Goal: Transaction & Acquisition: Purchase product/service

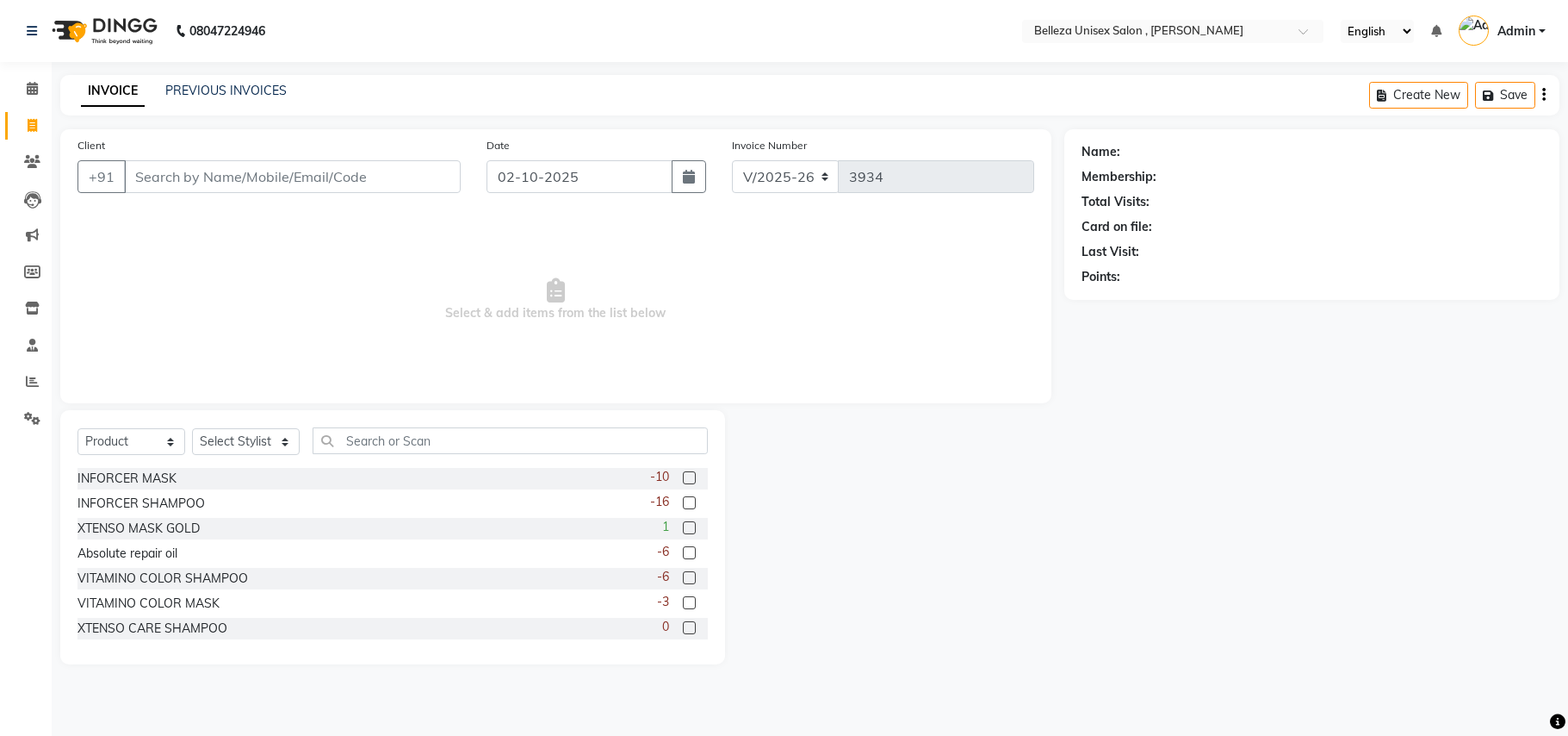
select select "4047"
select select "product"
click at [338, 177] on input "Client" at bounding box center [292, 177] width 337 height 33
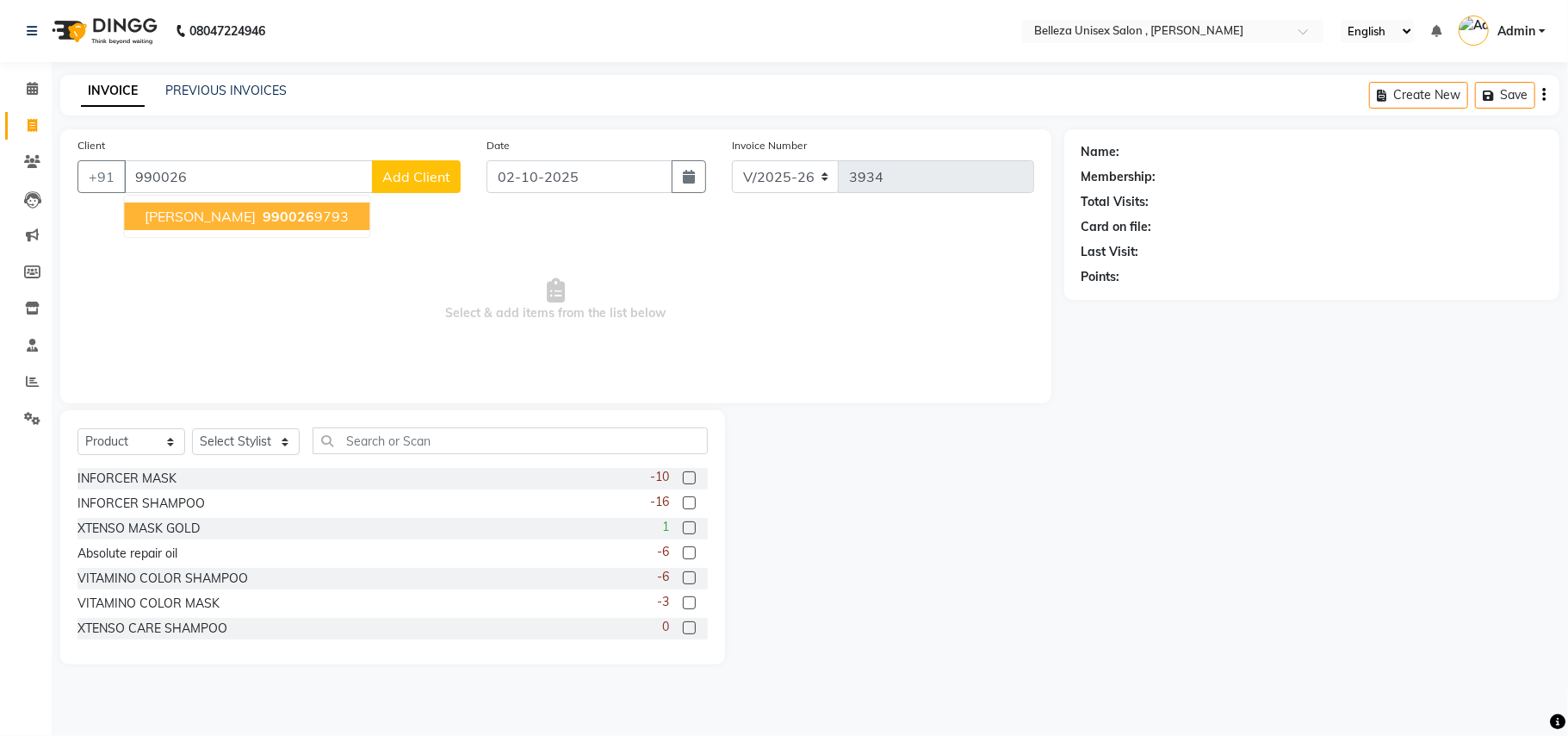
click at [262, 218] on span "990026" at bounding box center [288, 216] width 51 height 17
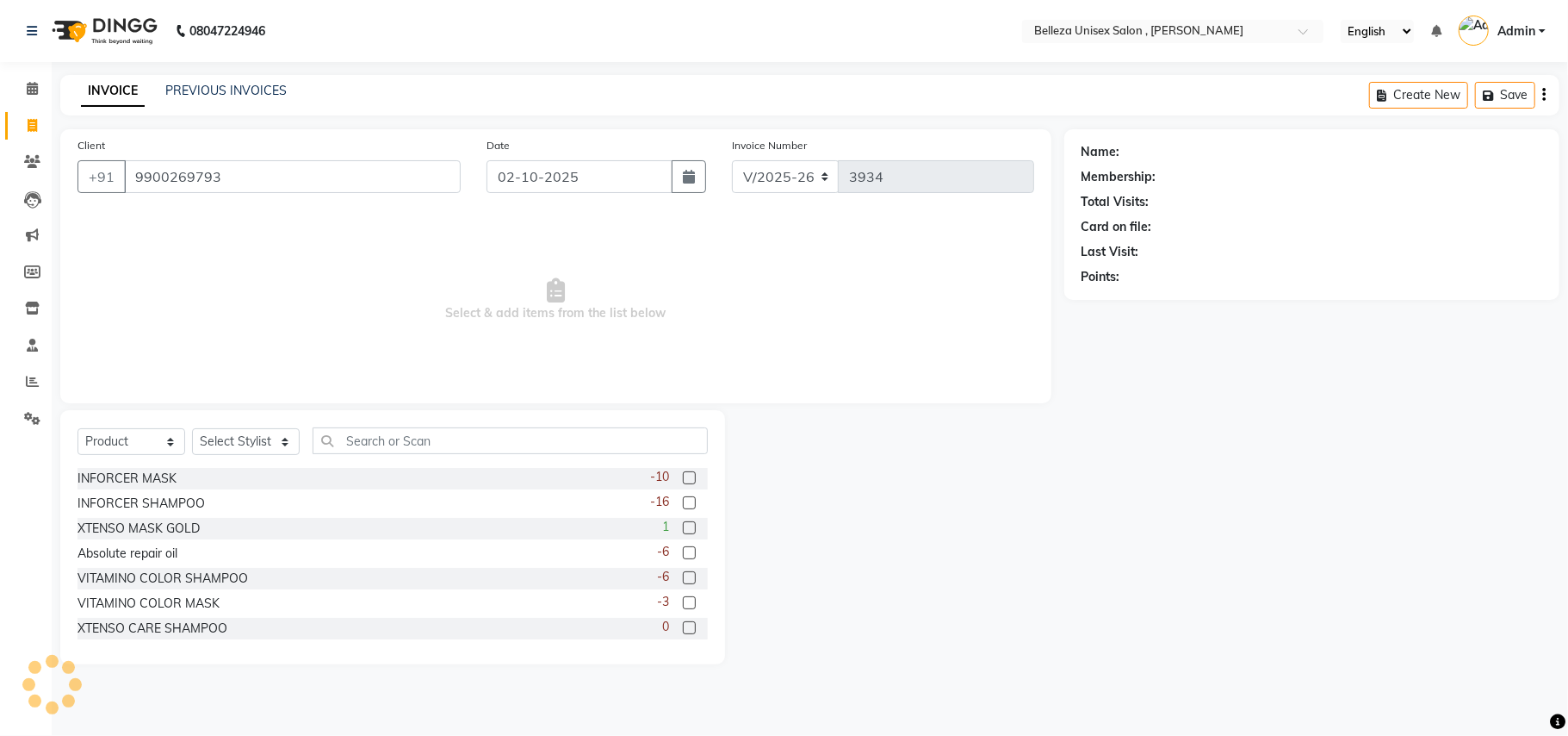
type input "9900269793"
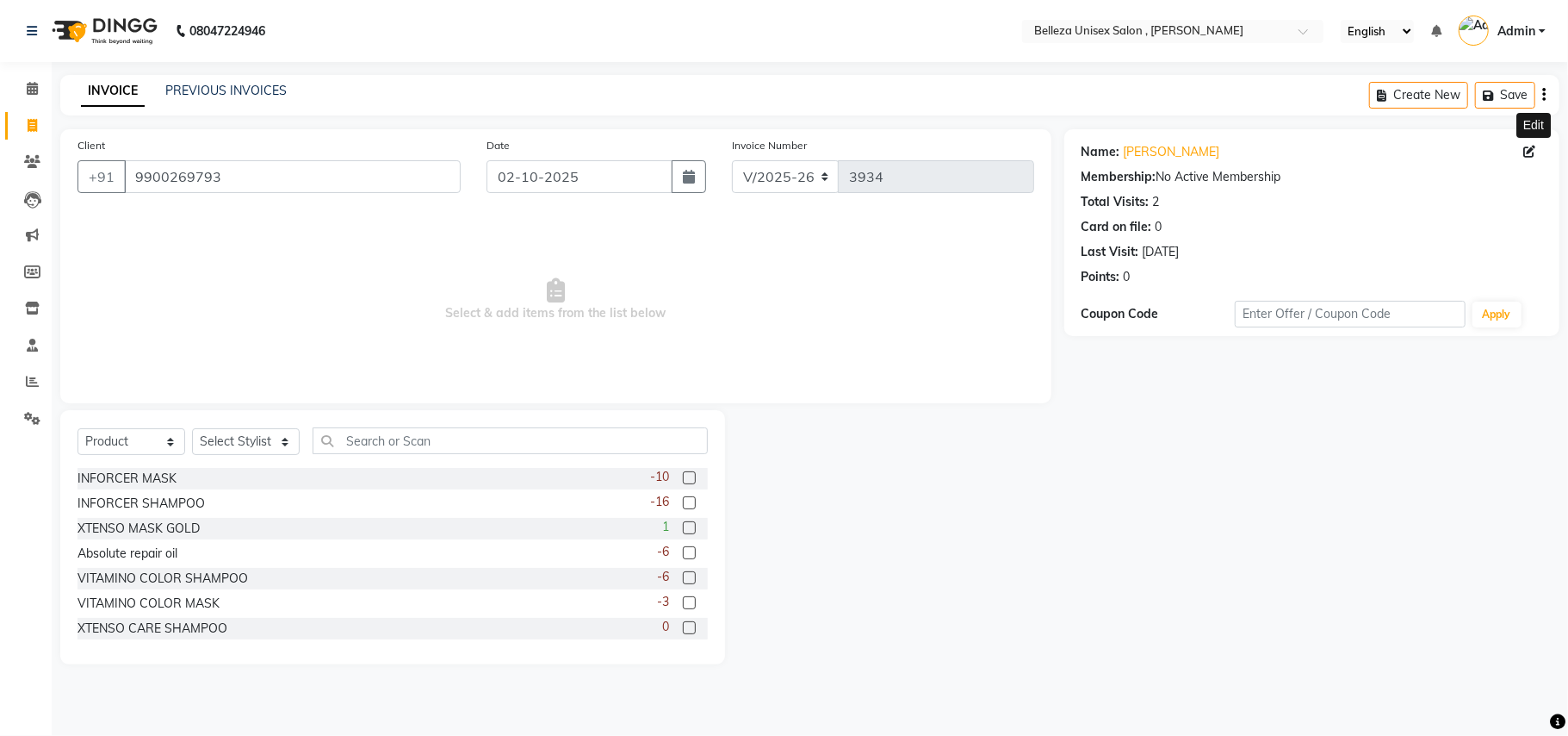
click at [1530, 151] on icon at bounding box center [1529, 151] width 12 height 12
select select "[DEMOGRAPHIC_DATA]"
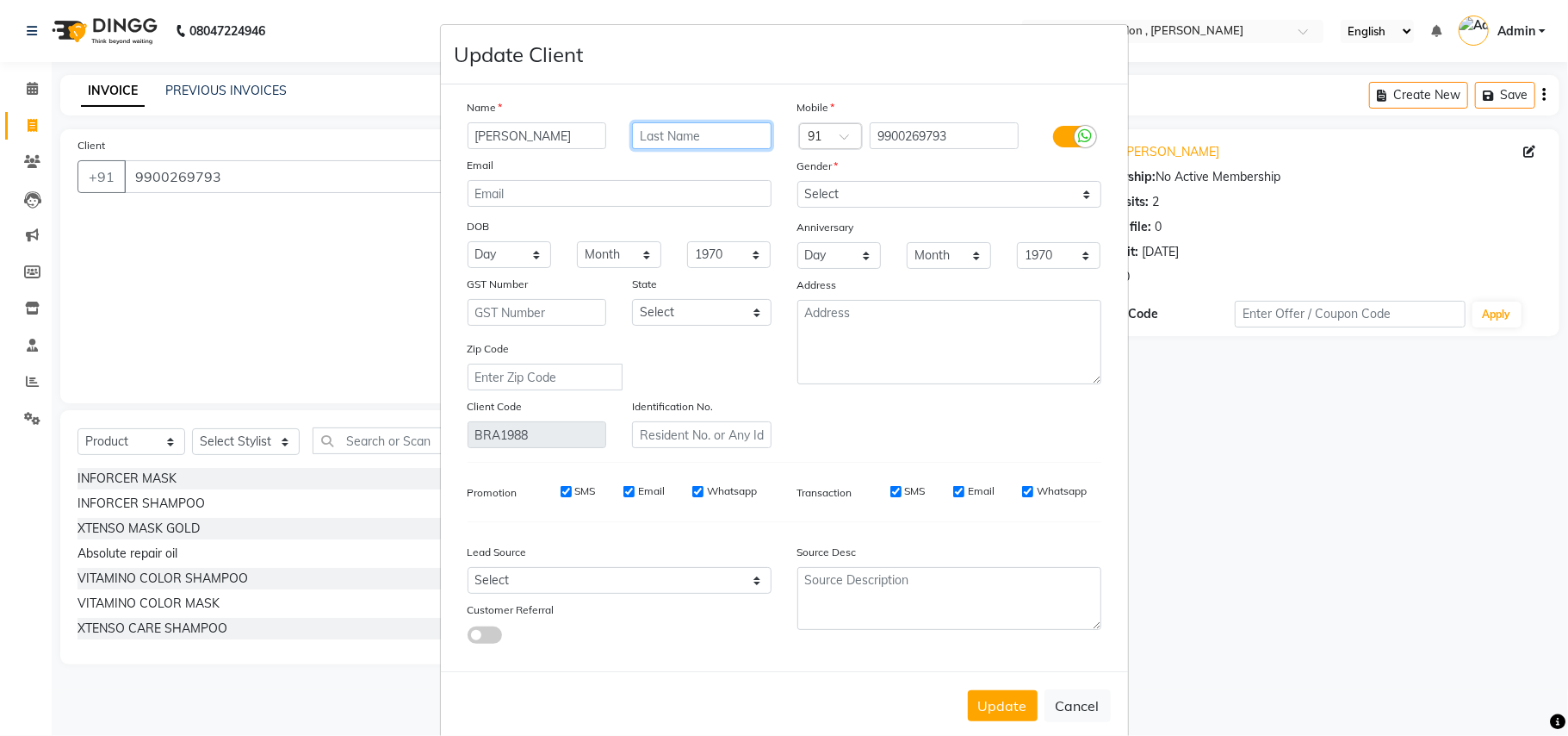
click at [672, 135] on input "text" at bounding box center [701, 135] width 139 height 27
type input "C V"
click at [990, 701] on button "Update" at bounding box center [1003, 705] width 70 height 31
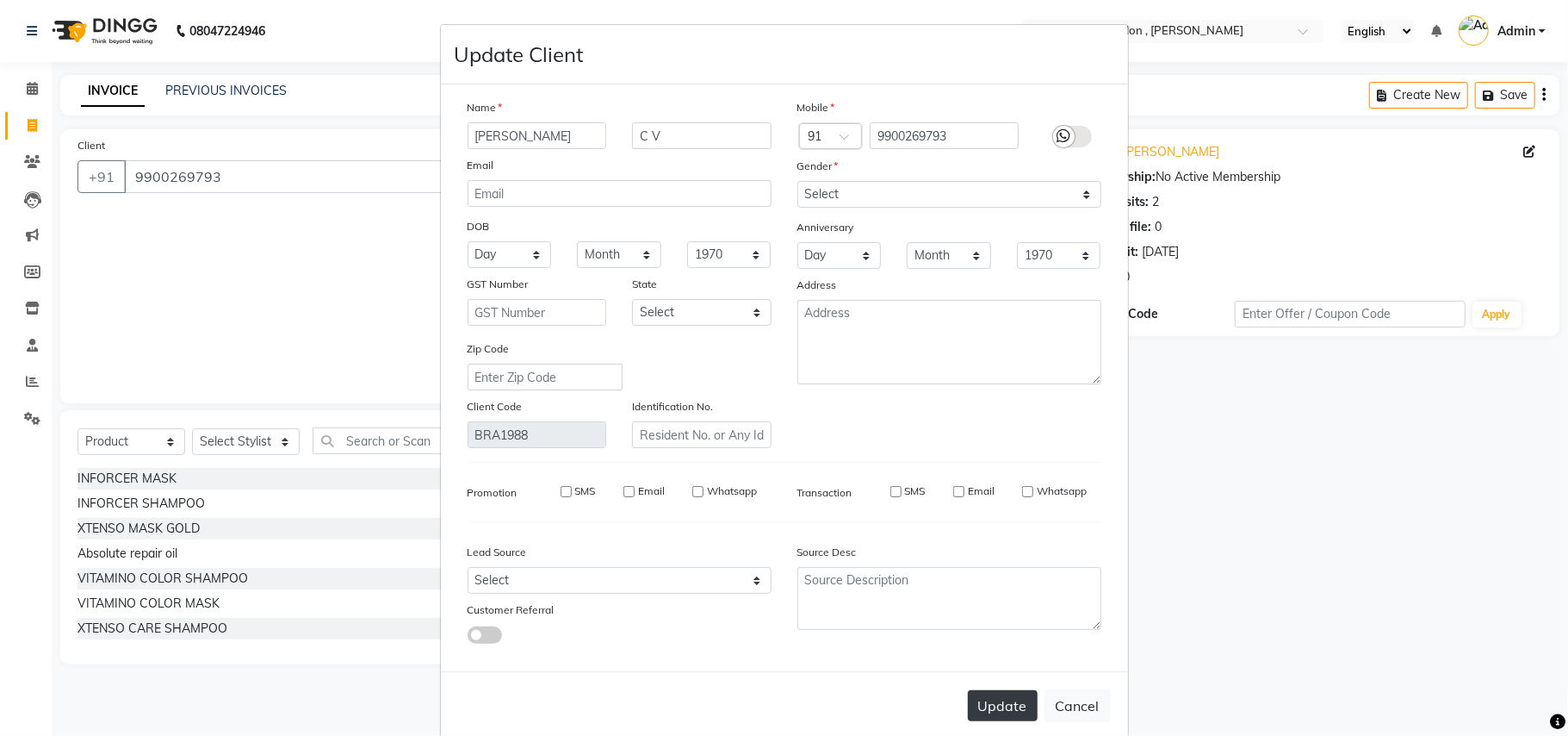
select select
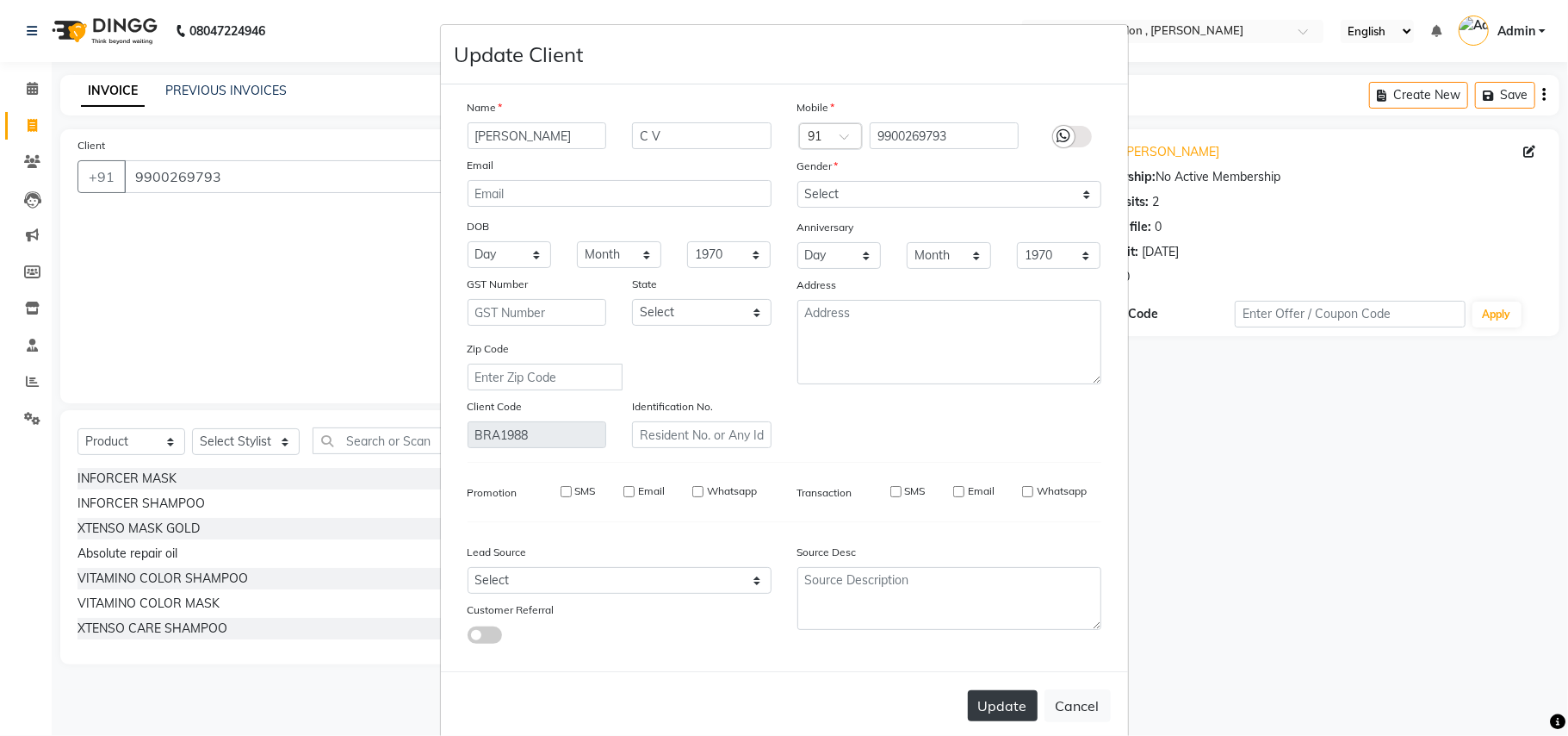
select select
checkbox input "false"
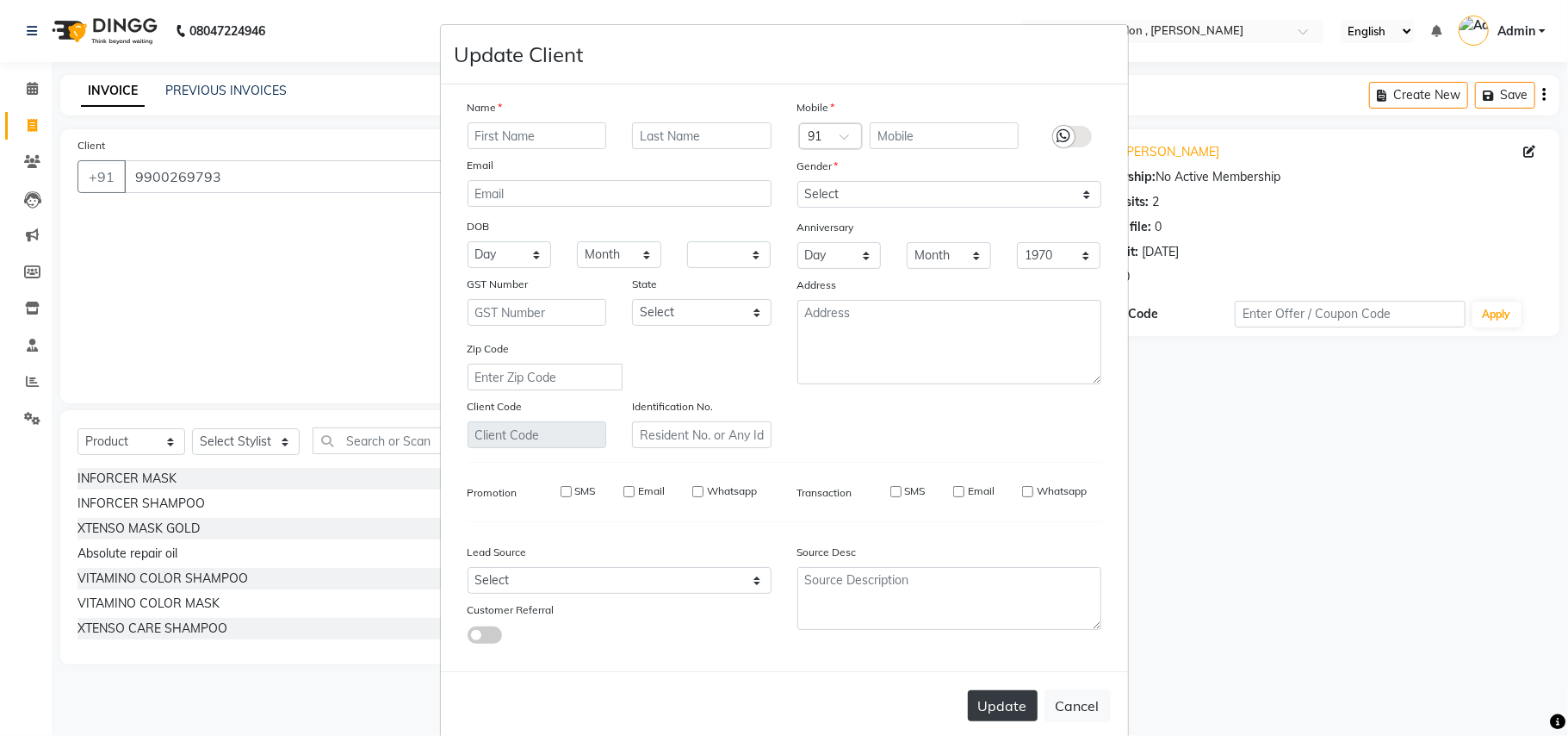
checkbox input "false"
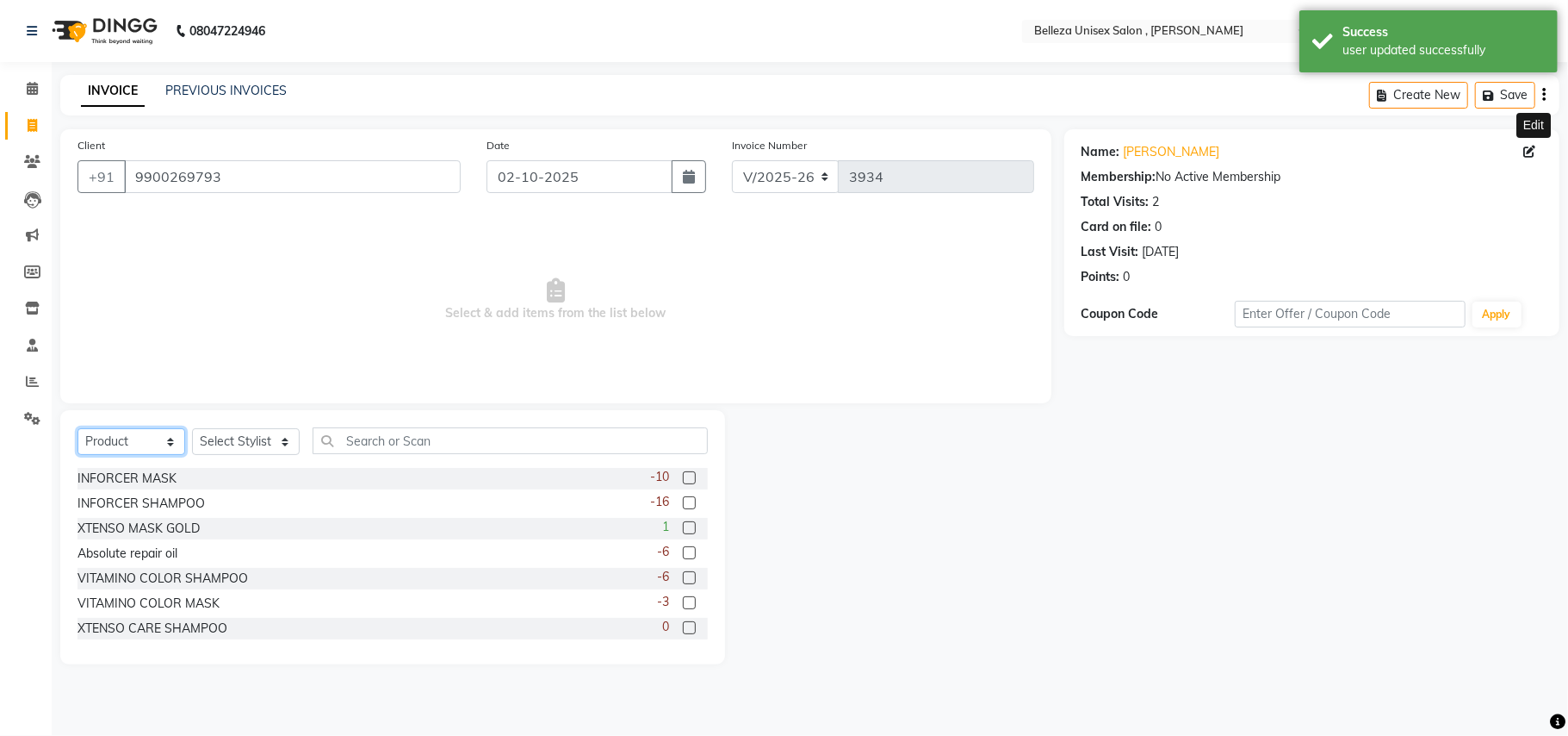
click at [162, 437] on select "Select Service Product Membership Package Voucher Prepaid Gift Card" at bounding box center [131, 441] width 107 height 27
select select "service"
click at [78, 428] on select "Select Service Product Membership Package Voucher Prepaid Gift Card" at bounding box center [131, 441] width 107 height 27
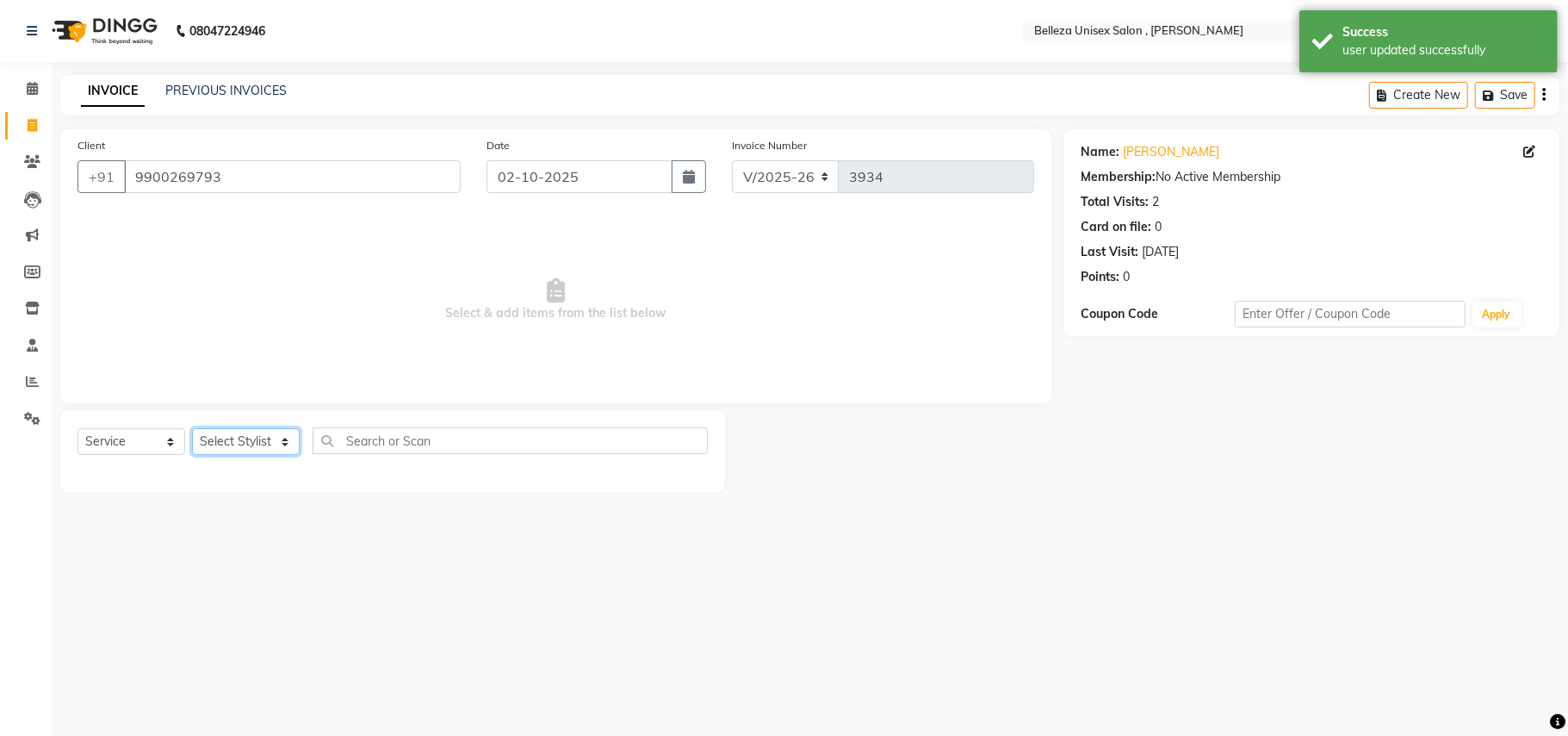
click at [252, 438] on select "Select Stylist [PERSON_NAME] Barsa Boss [PERSON_NAME] [PERSON_NAME] [PERSON_NAM…" at bounding box center [246, 441] width 107 height 27
select select "74848"
click at [192, 428] on select "Select Stylist [PERSON_NAME] Barsa Boss [PERSON_NAME] [PERSON_NAME] [PERSON_NAM…" at bounding box center [246, 441] width 107 height 27
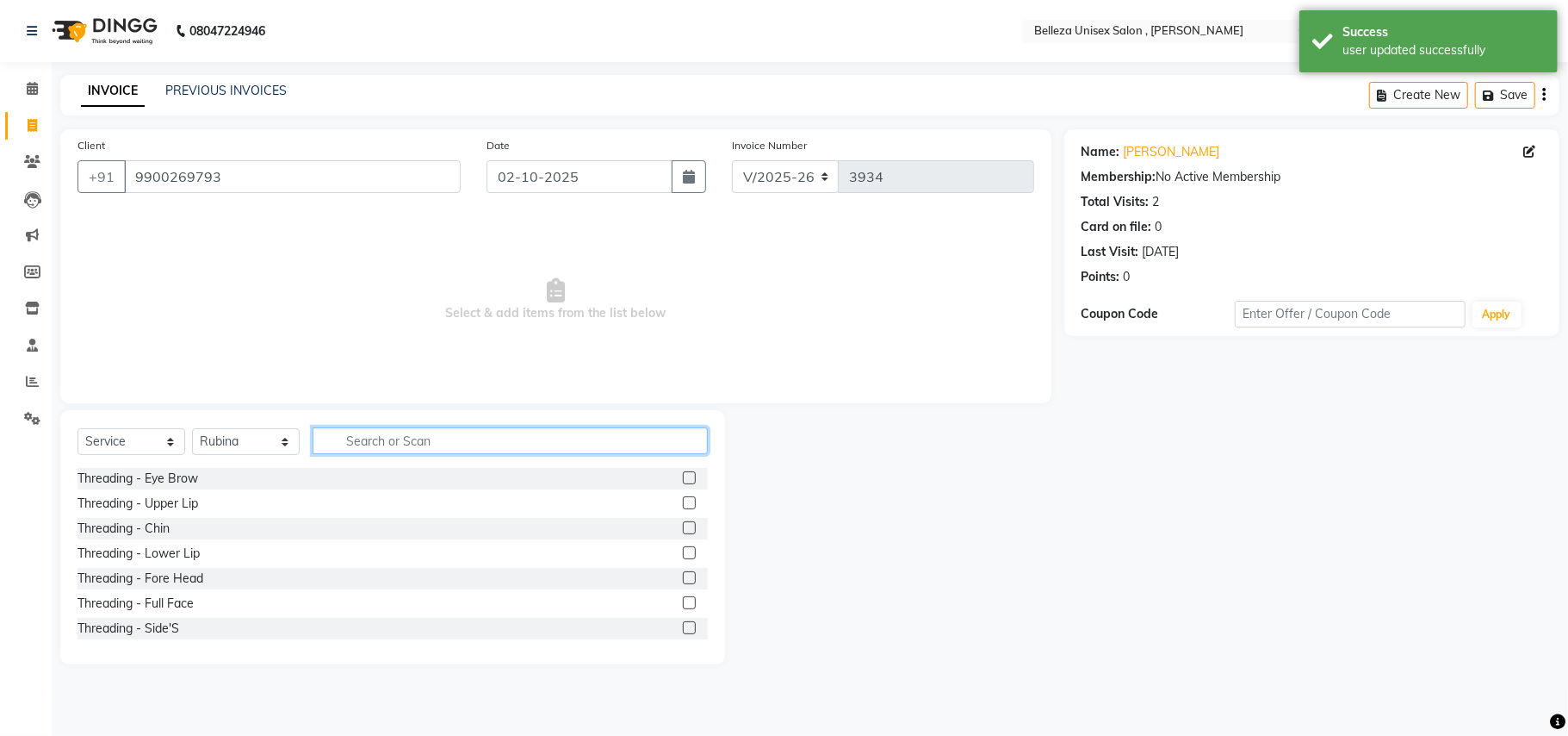
click at [382, 441] on input "text" at bounding box center [510, 440] width 395 height 27
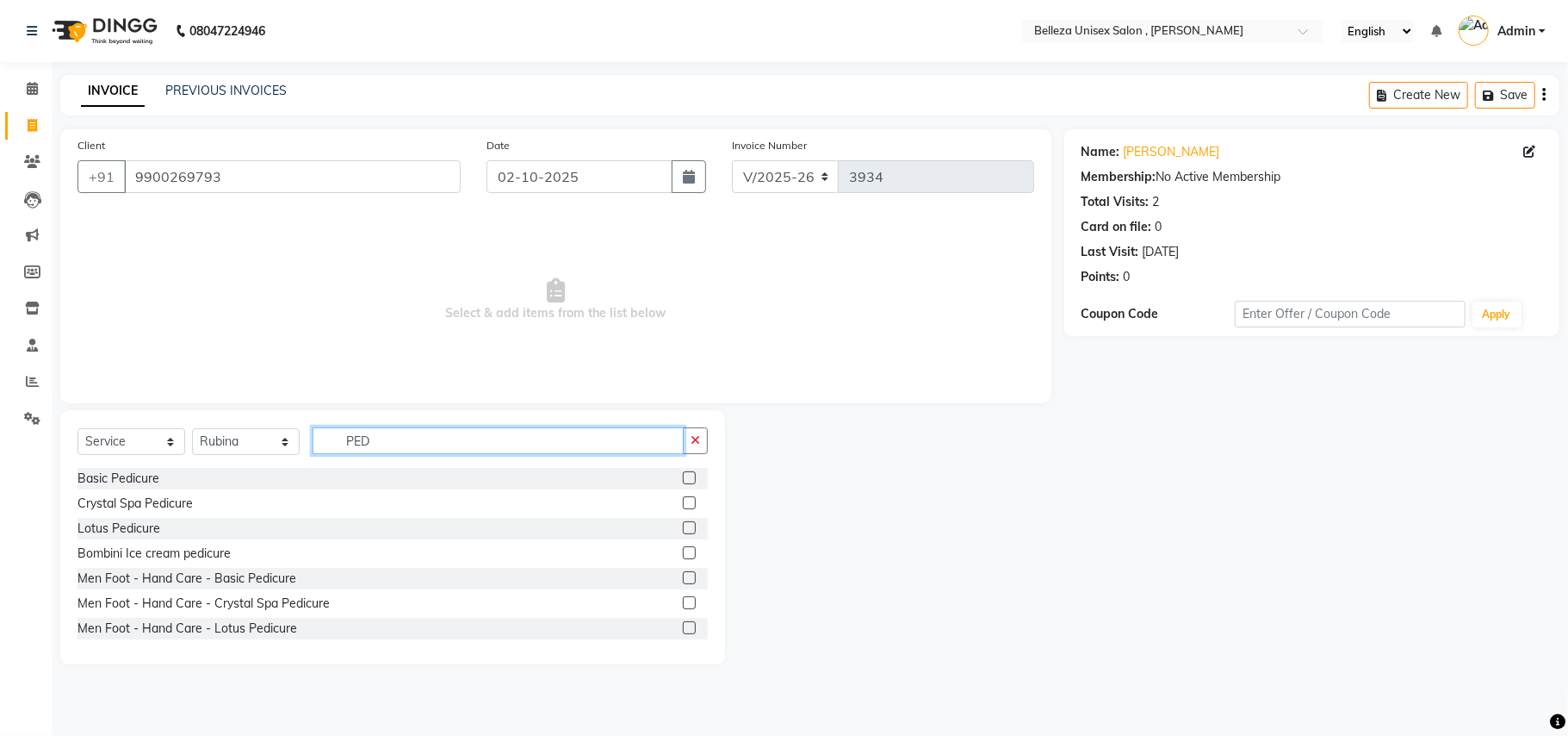
type input "PED"
click at [683, 555] on label at bounding box center [689, 553] width 13 height 13
click at [683, 555] on input "checkbox" at bounding box center [688, 554] width 11 height 11
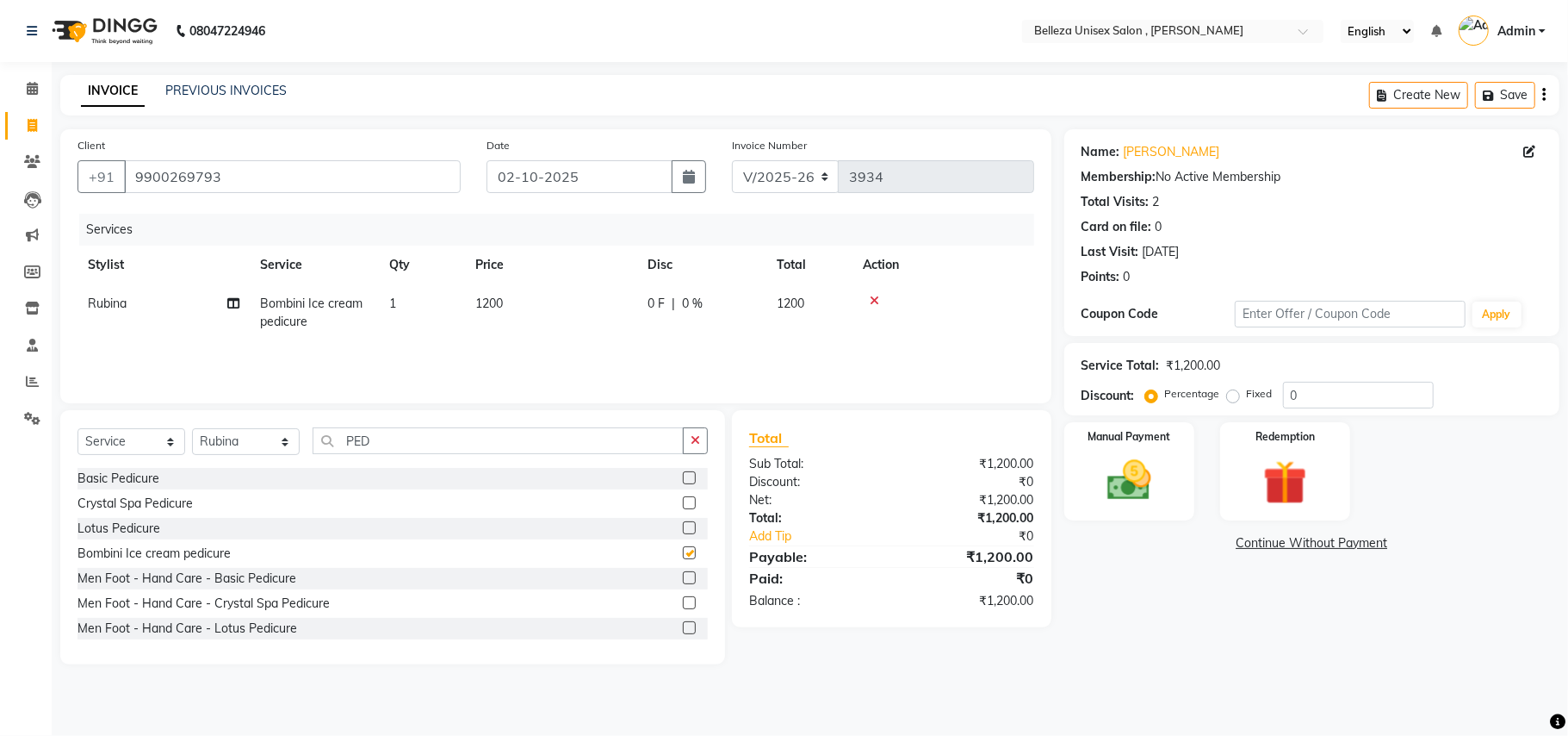
checkbox input "false"
click at [384, 438] on input "PED" at bounding box center [498, 440] width 371 height 27
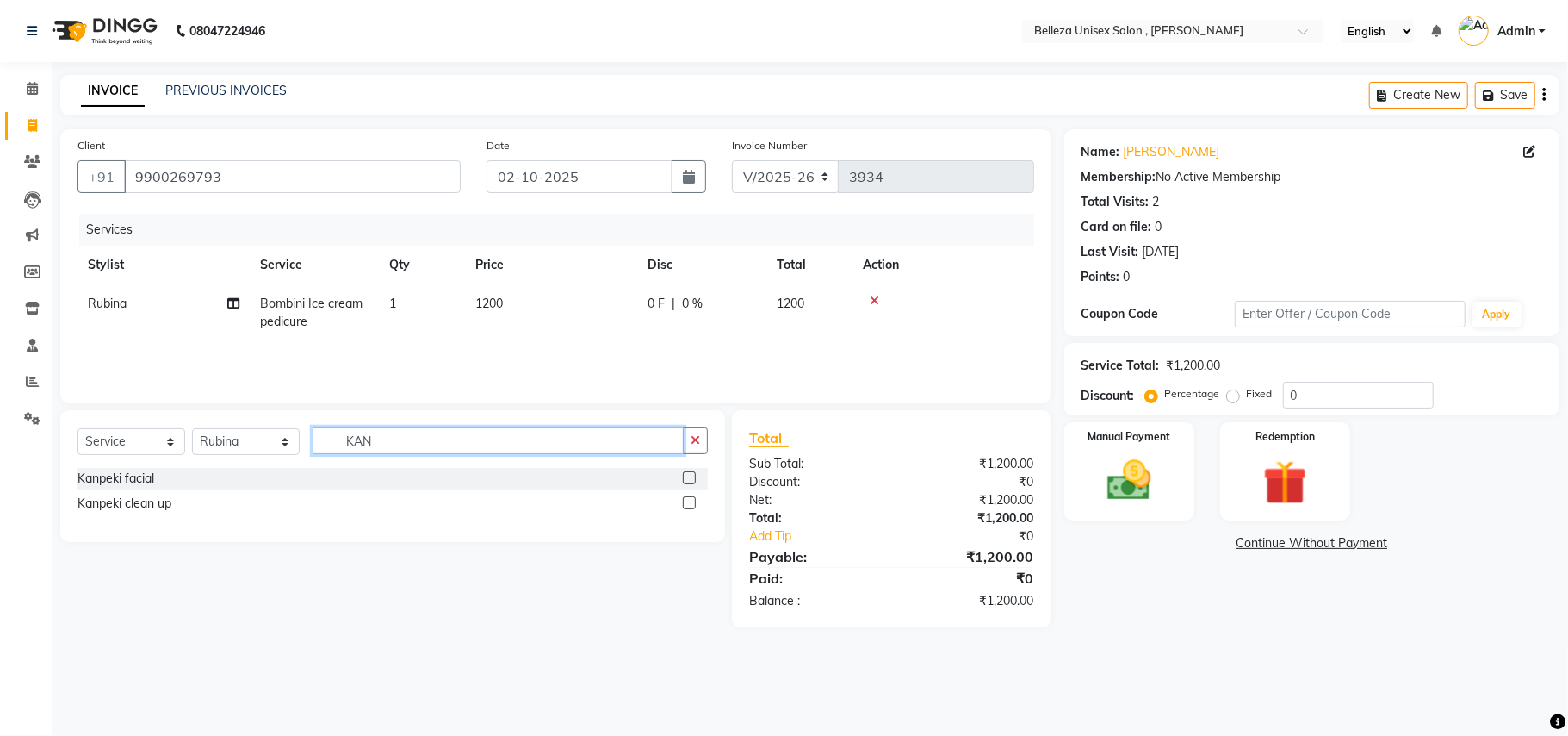
type input "KAN"
click at [685, 479] on label at bounding box center [689, 477] width 13 height 13
click at [685, 479] on input "checkbox" at bounding box center [688, 478] width 11 height 11
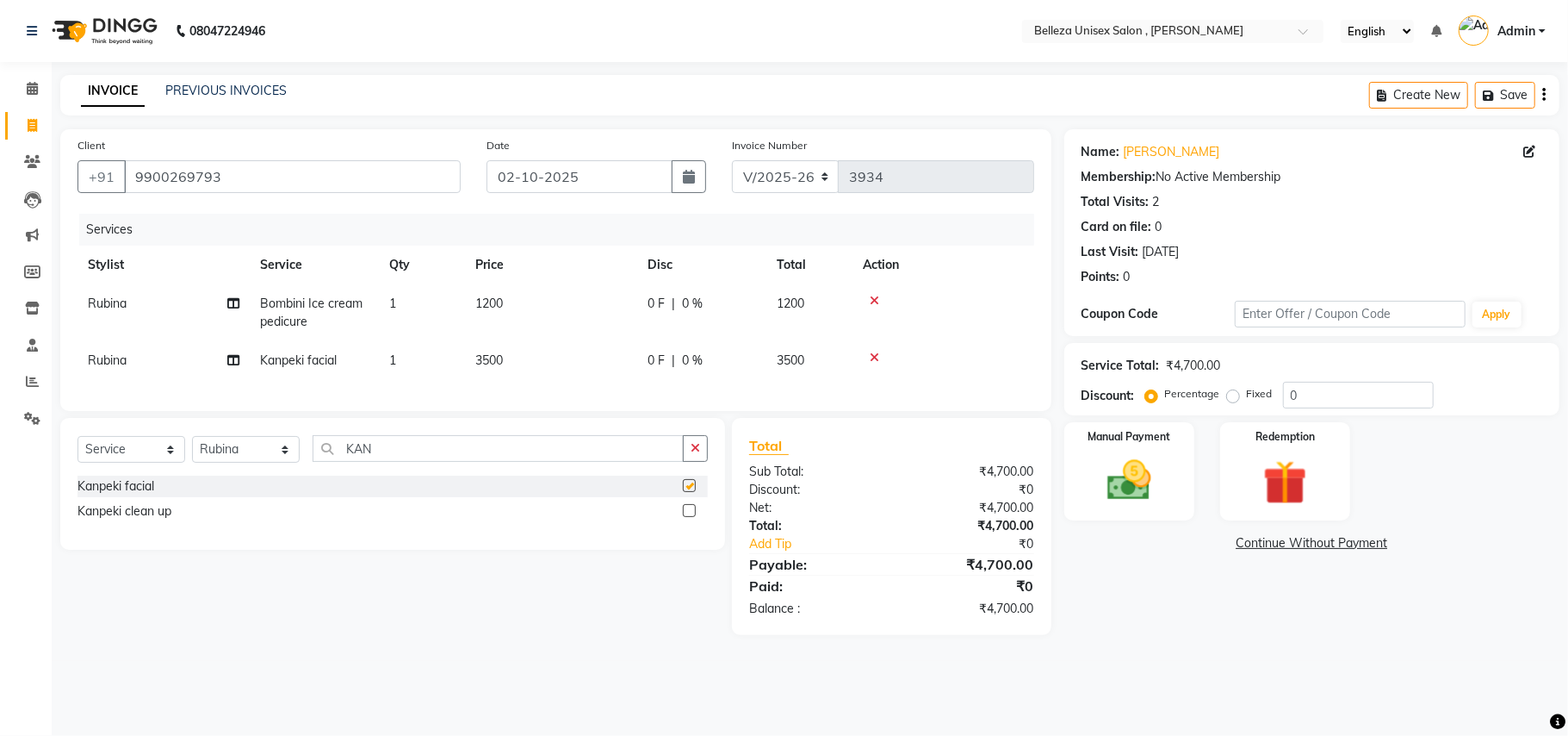
checkbox input "false"
click at [484, 360] on span "3500" at bounding box center [489, 360] width 28 height 16
select select "74848"
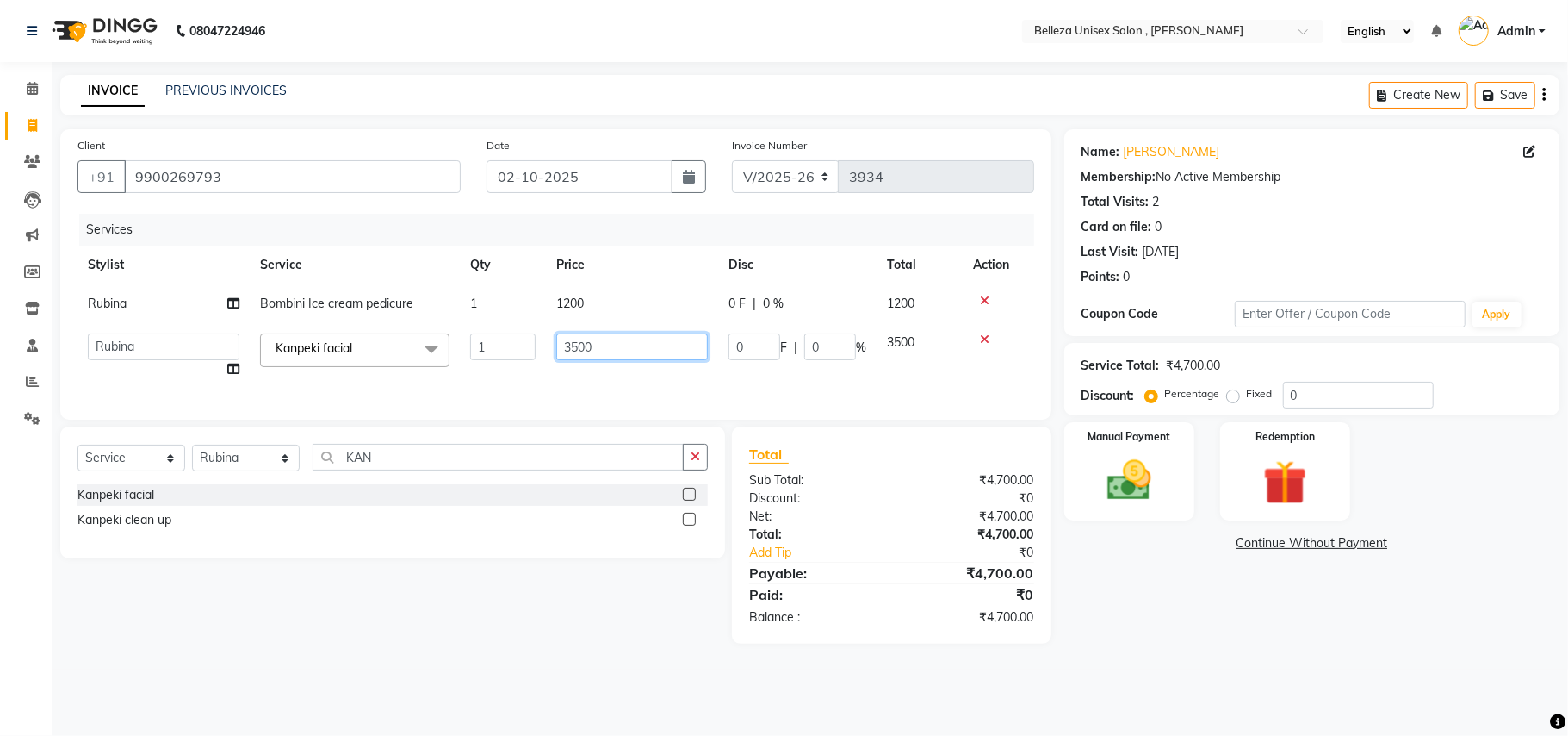
click at [571, 345] on input "3500" at bounding box center [632, 347] width 151 height 27
type input "4500"
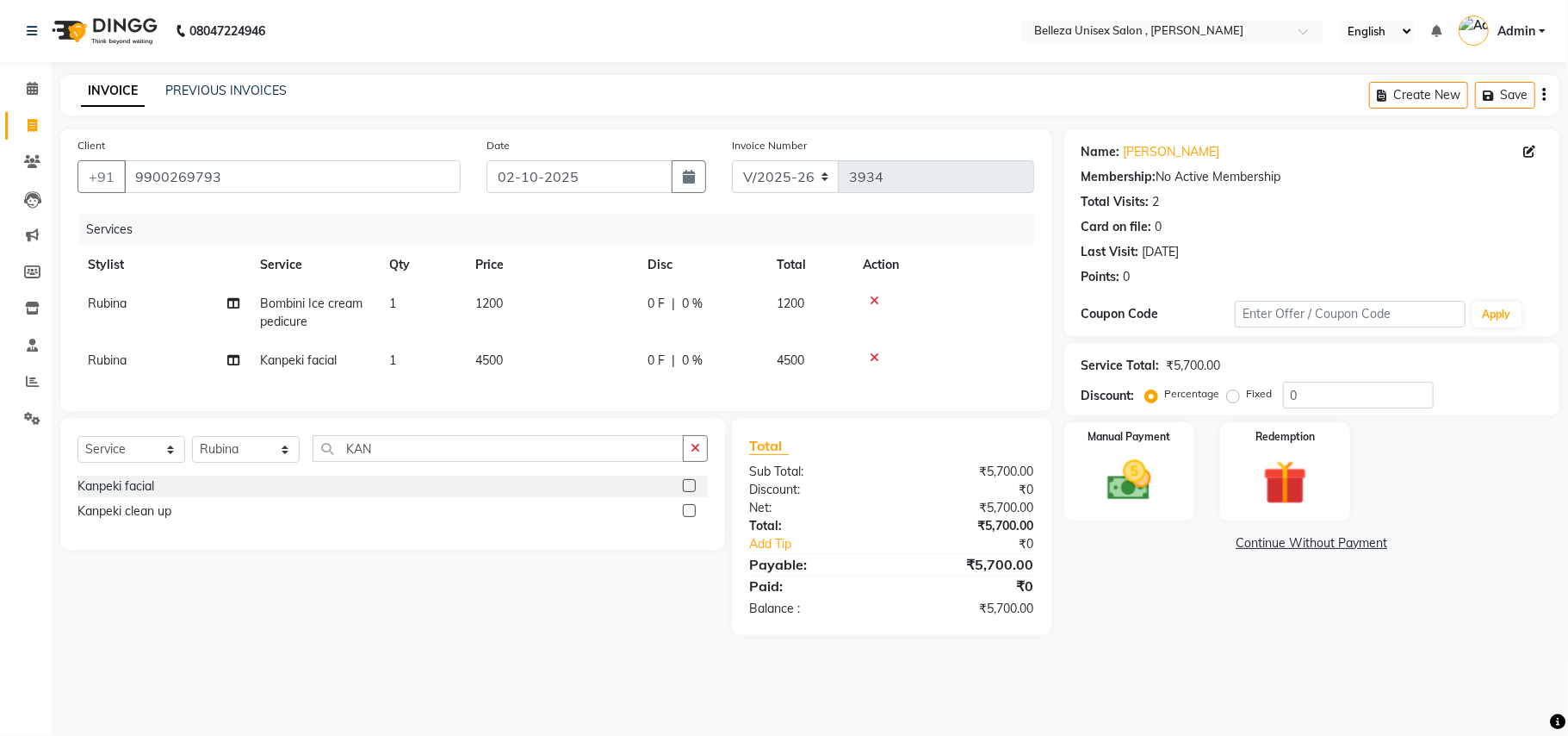
click at [1247, 400] on label "Fixed" at bounding box center [1260, 393] width 26 height 16
click at [1232, 400] on input "Fixed" at bounding box center [1236, 393] width 12 height 12
radio input "true"
click at [1279, 391] on div "Percentage Fixed" at bounding box center [1216, 394] width 134 height 22
click at [1292, 393] on input "0" at bounding box center [1358, 395] width 150 height 27
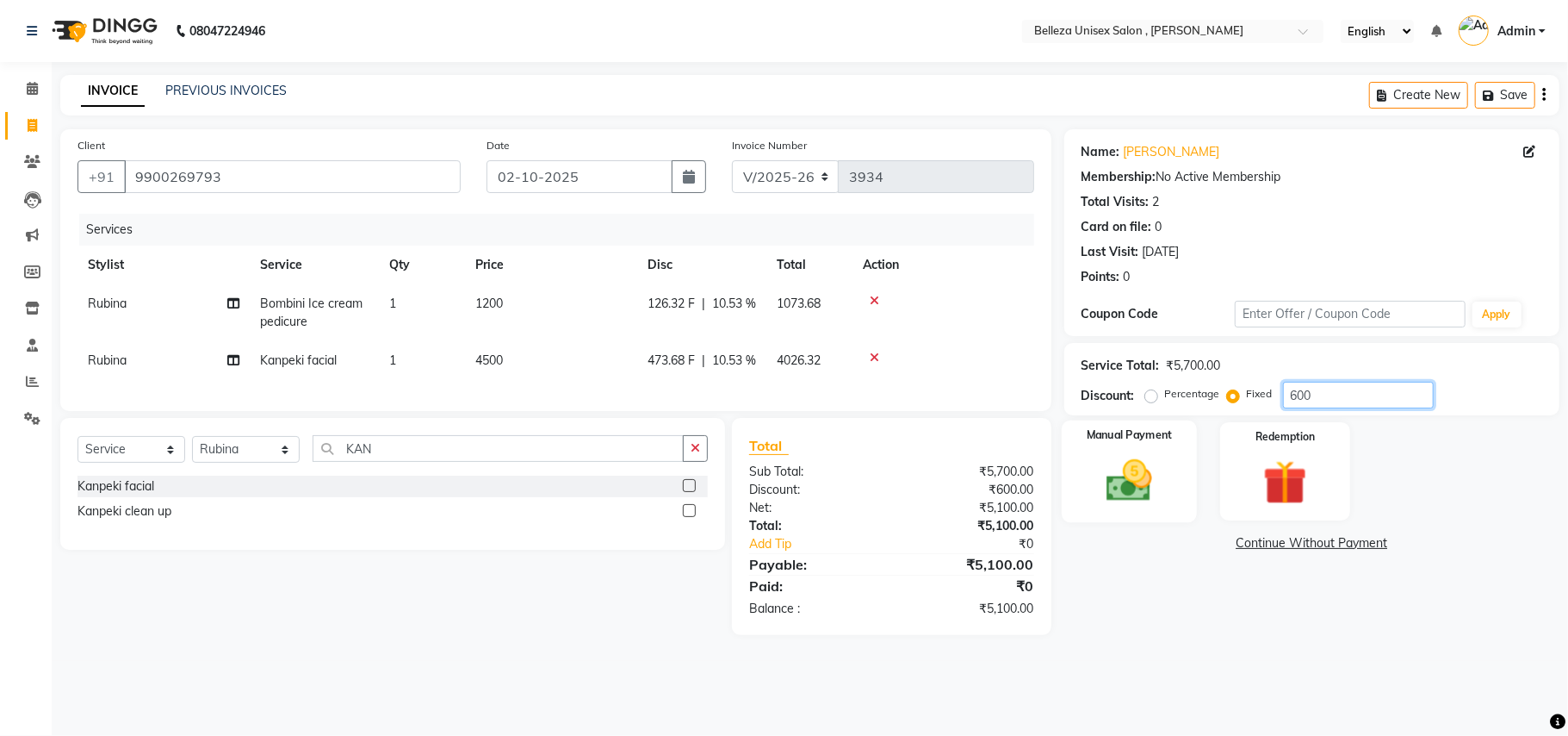
type input "600"
click at [1134, 486] on img at bounding box center [1129, 480] width 75 height 53
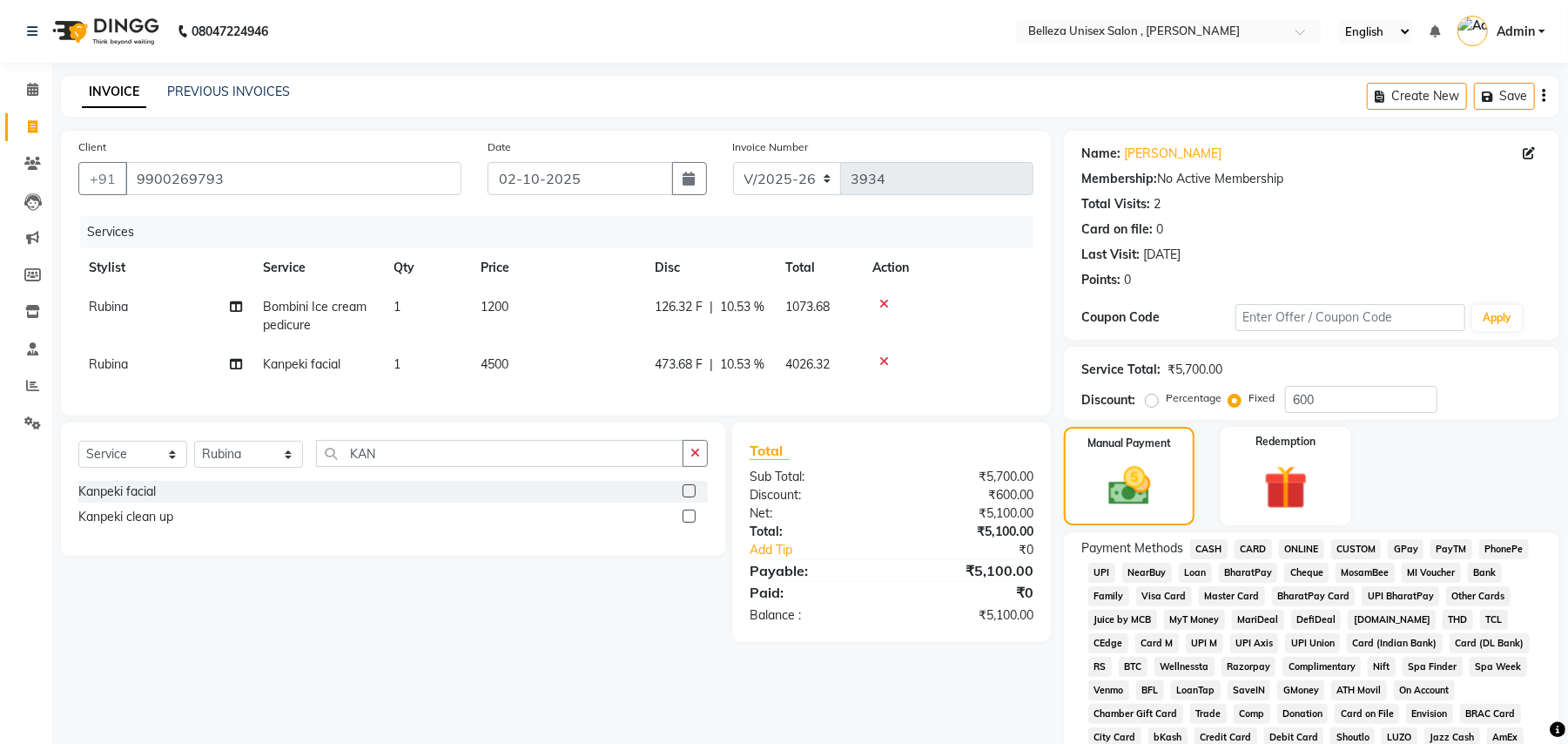
click at [1104, 572] on span "UPI" at bounding box center [1102, 572] width 27 height 20
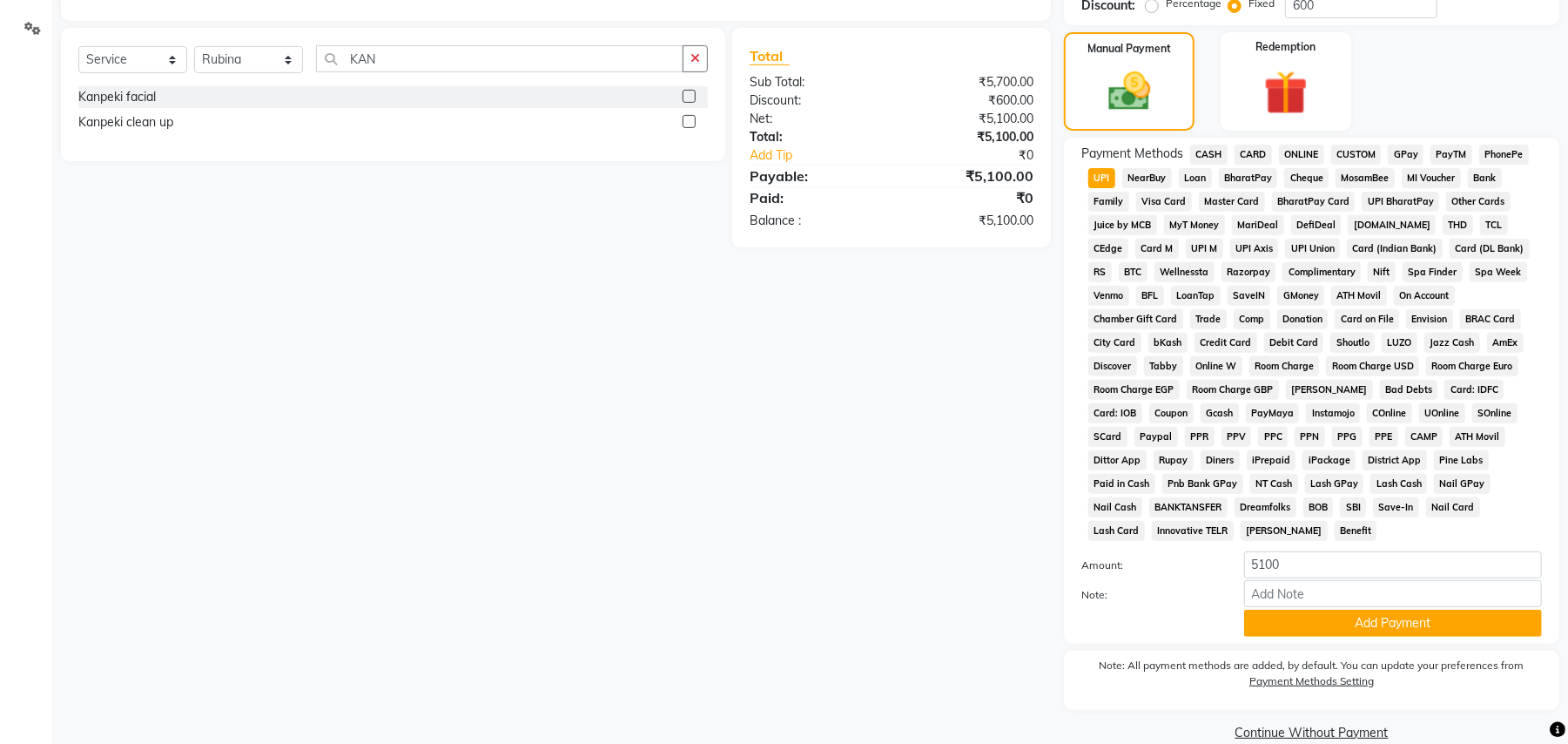
scroll to position [402, 0]
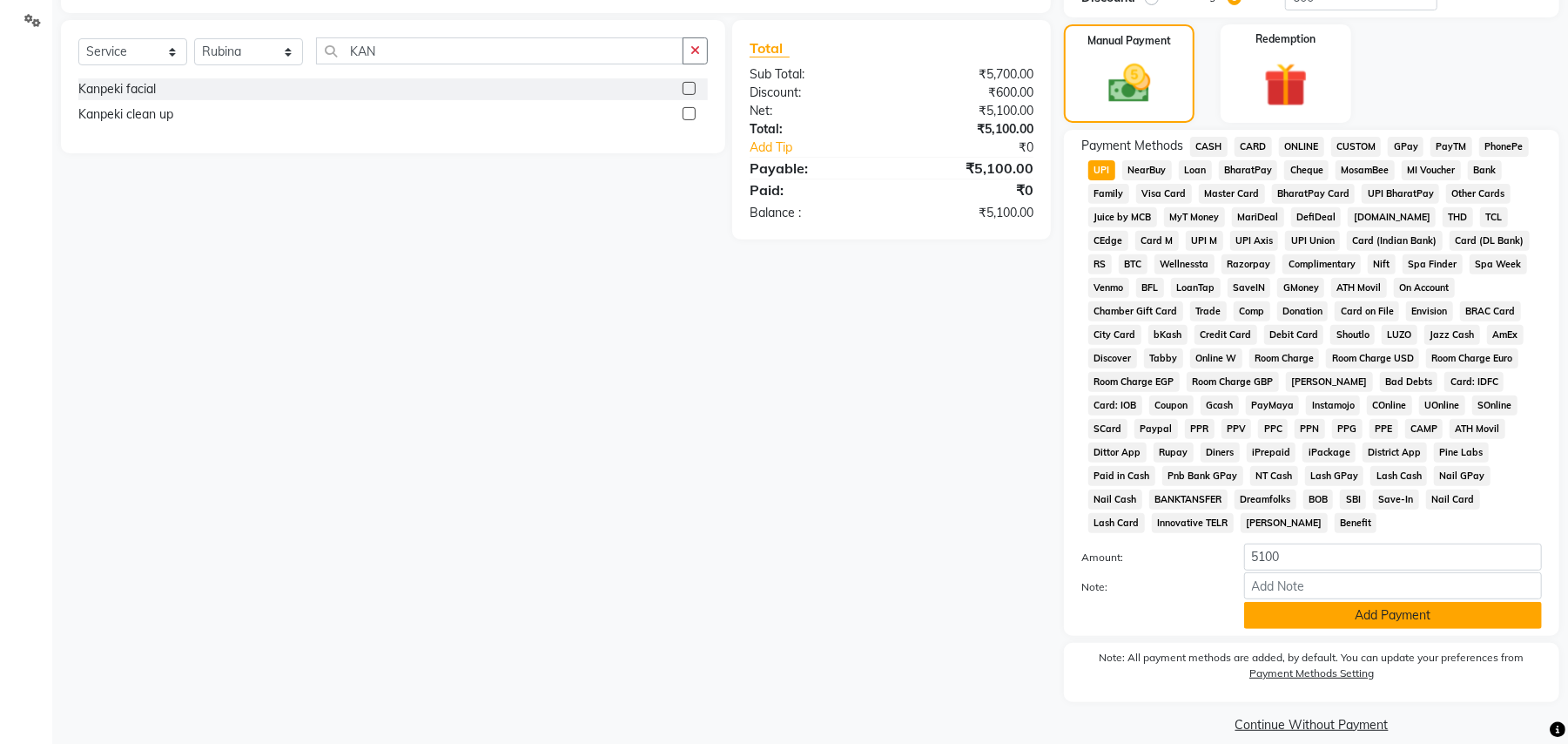
click at [1283, 601] on button "Add Payment" at bounding box center [1392, 615] width 297 height 27
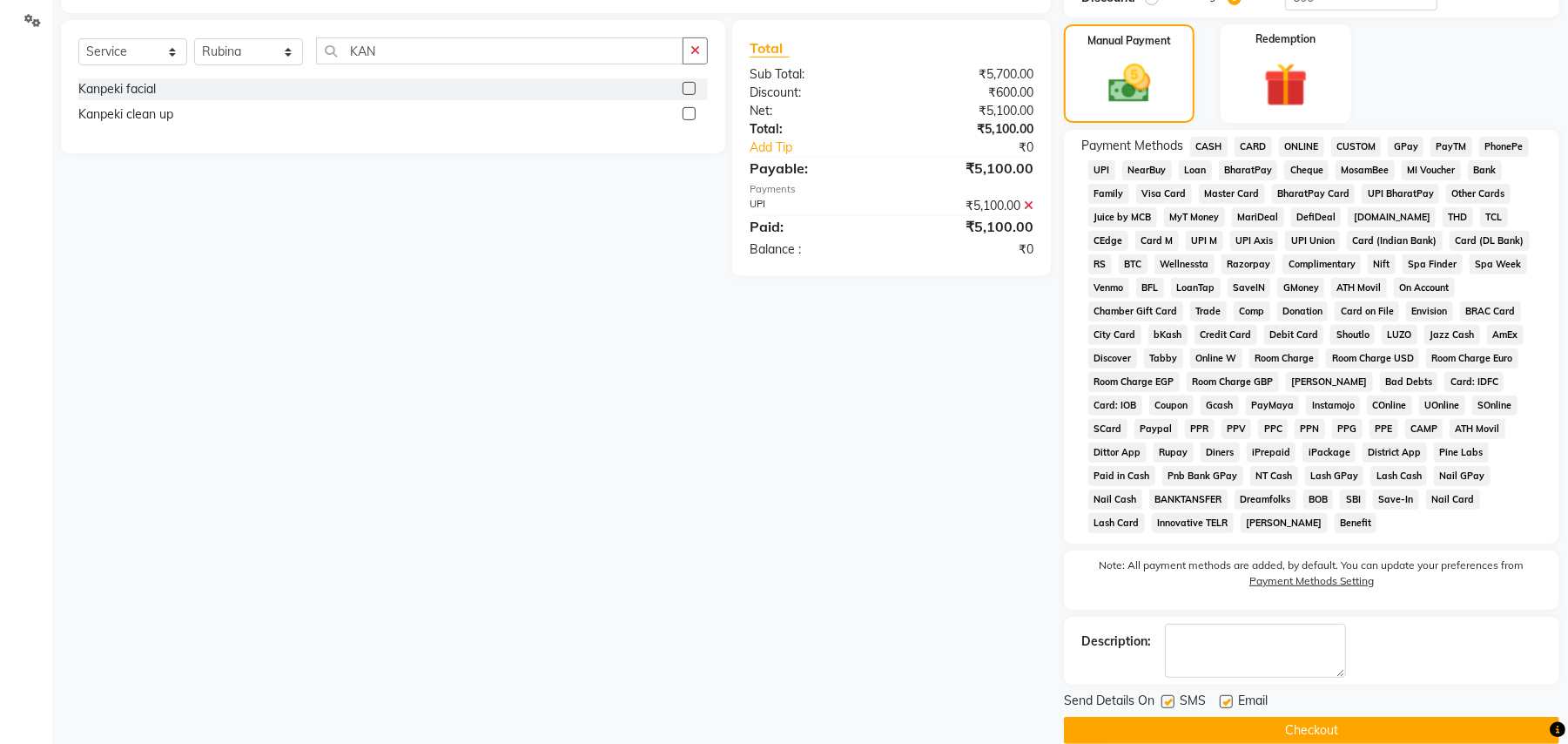
click at [1088, 717] on button "Checkout" at bounding box center [1311, 730] width 496 height 27
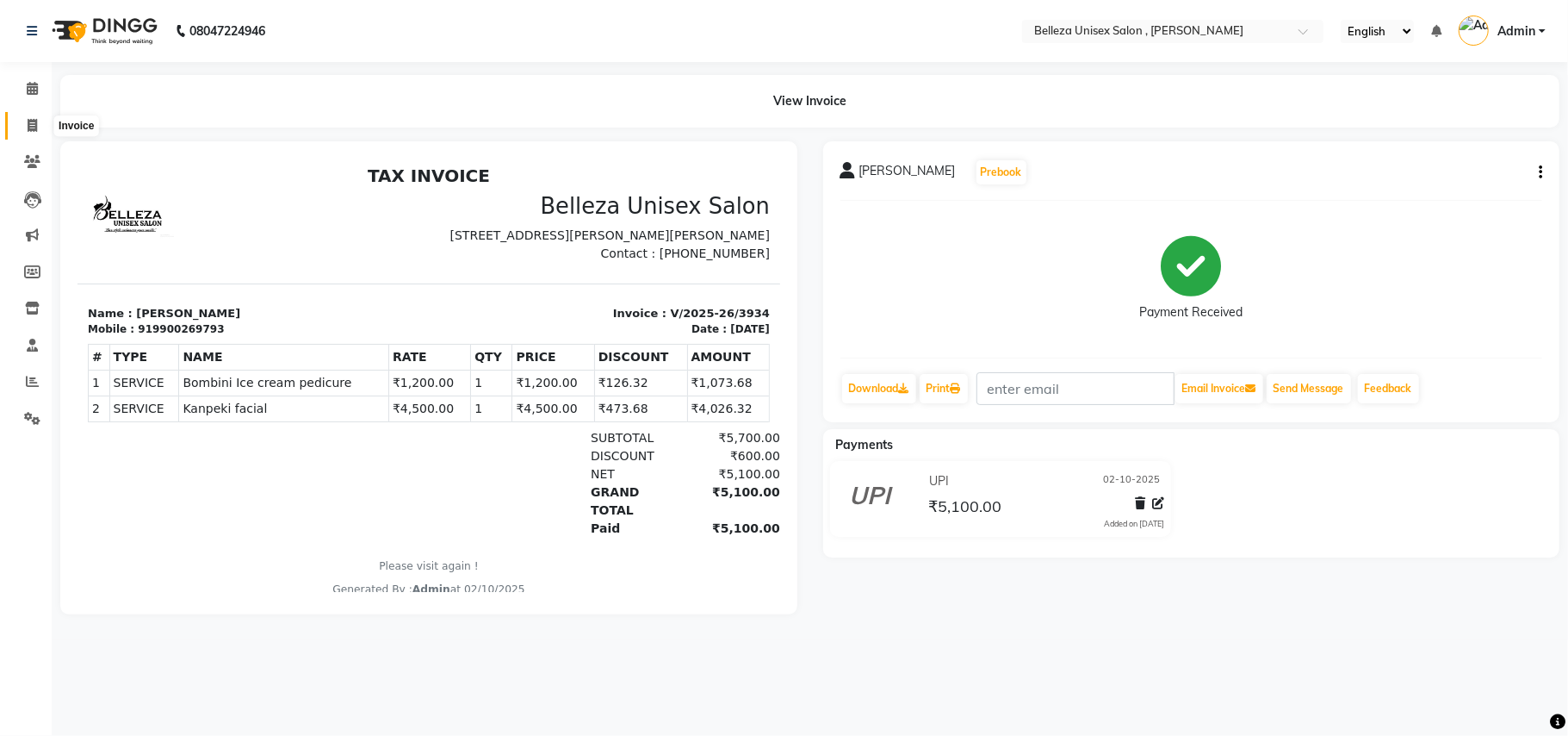
click at [17, 117] on span at bounding box center [32, 126] width 30 height 20
select select "service"
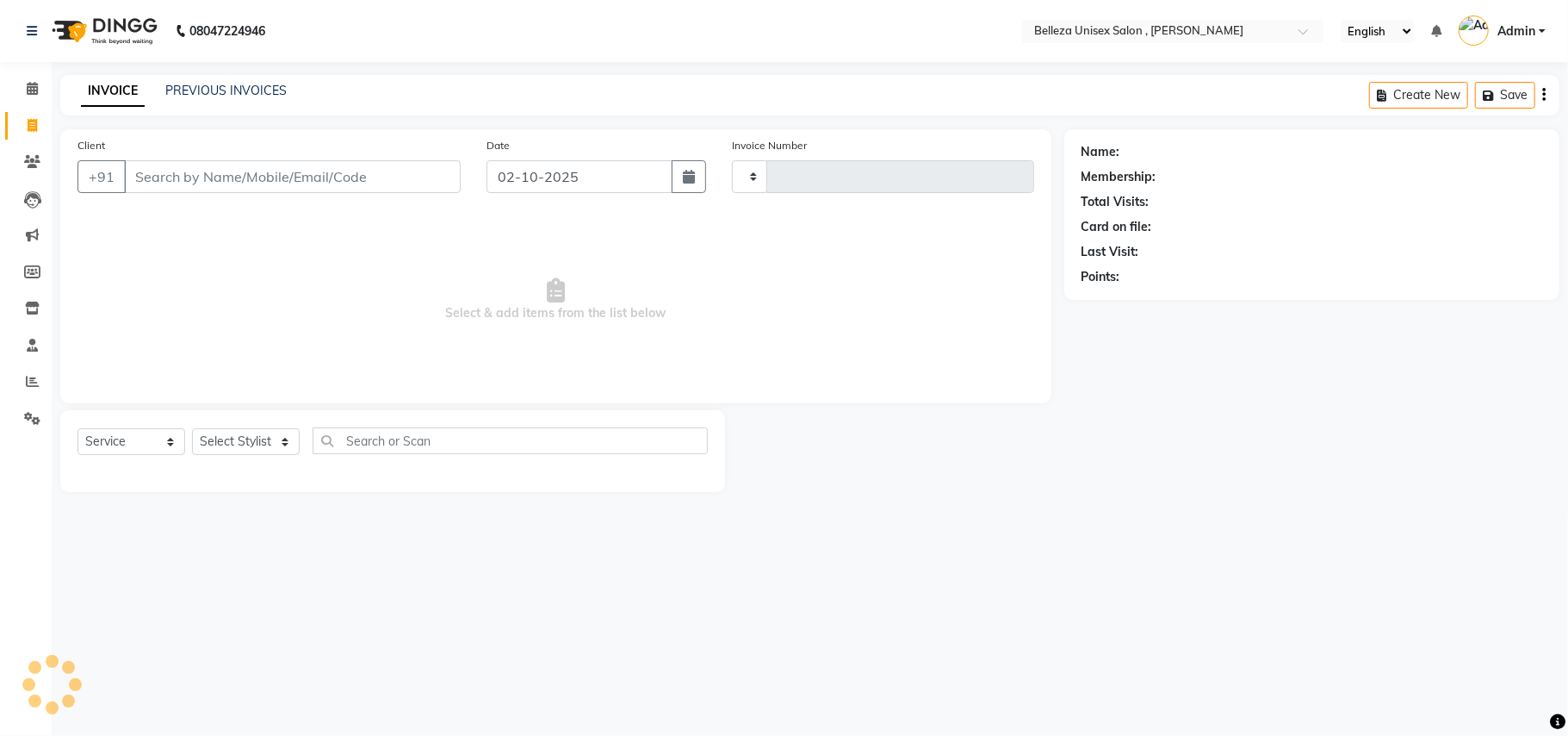
type input "3935"
select select "4047"
click at [349, 170] on input "Client" at bounding box center [292, 177] width 337 height 33
select select "product"
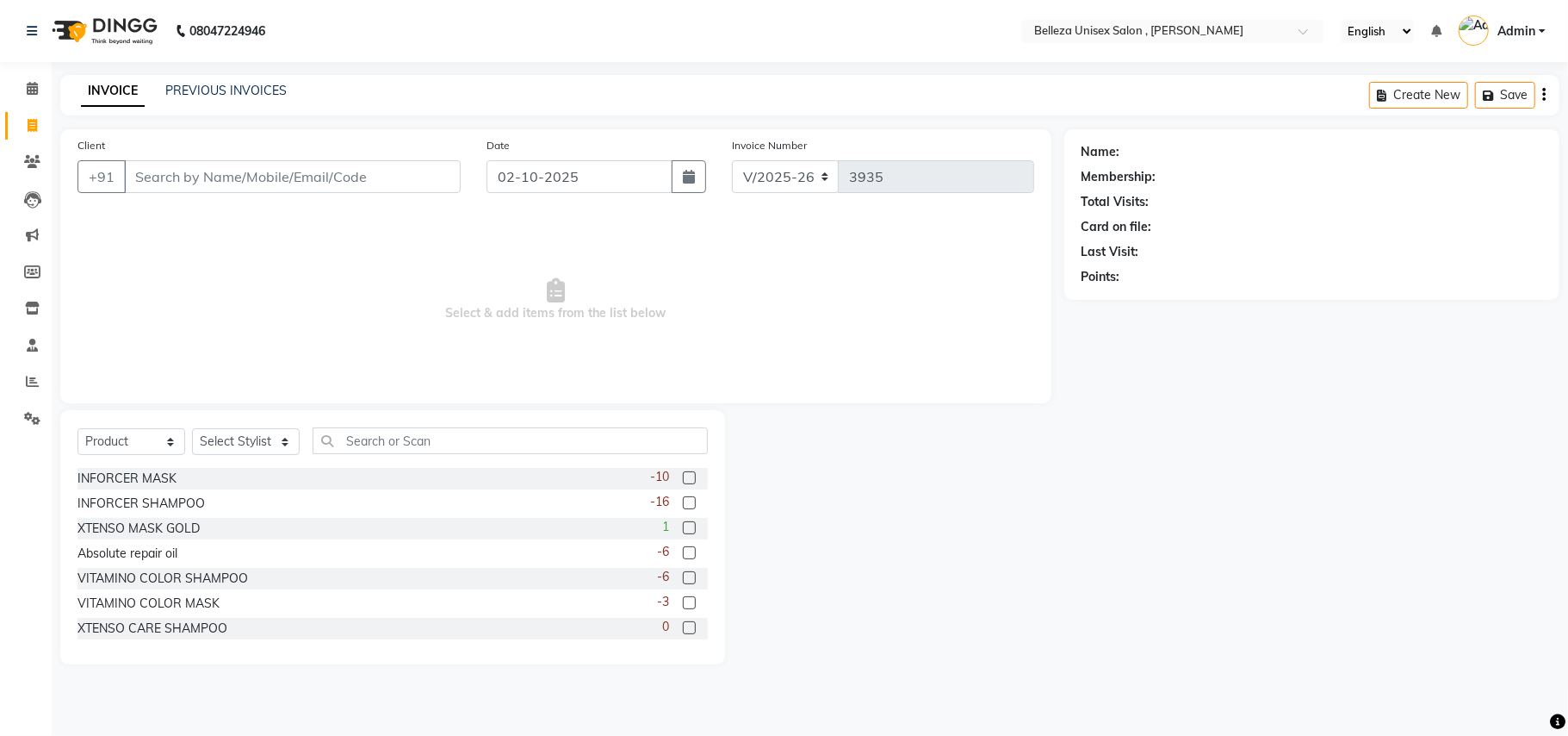
click at [382, 177] on input "Client" at bounding box center [292, 177] width 337 height 33
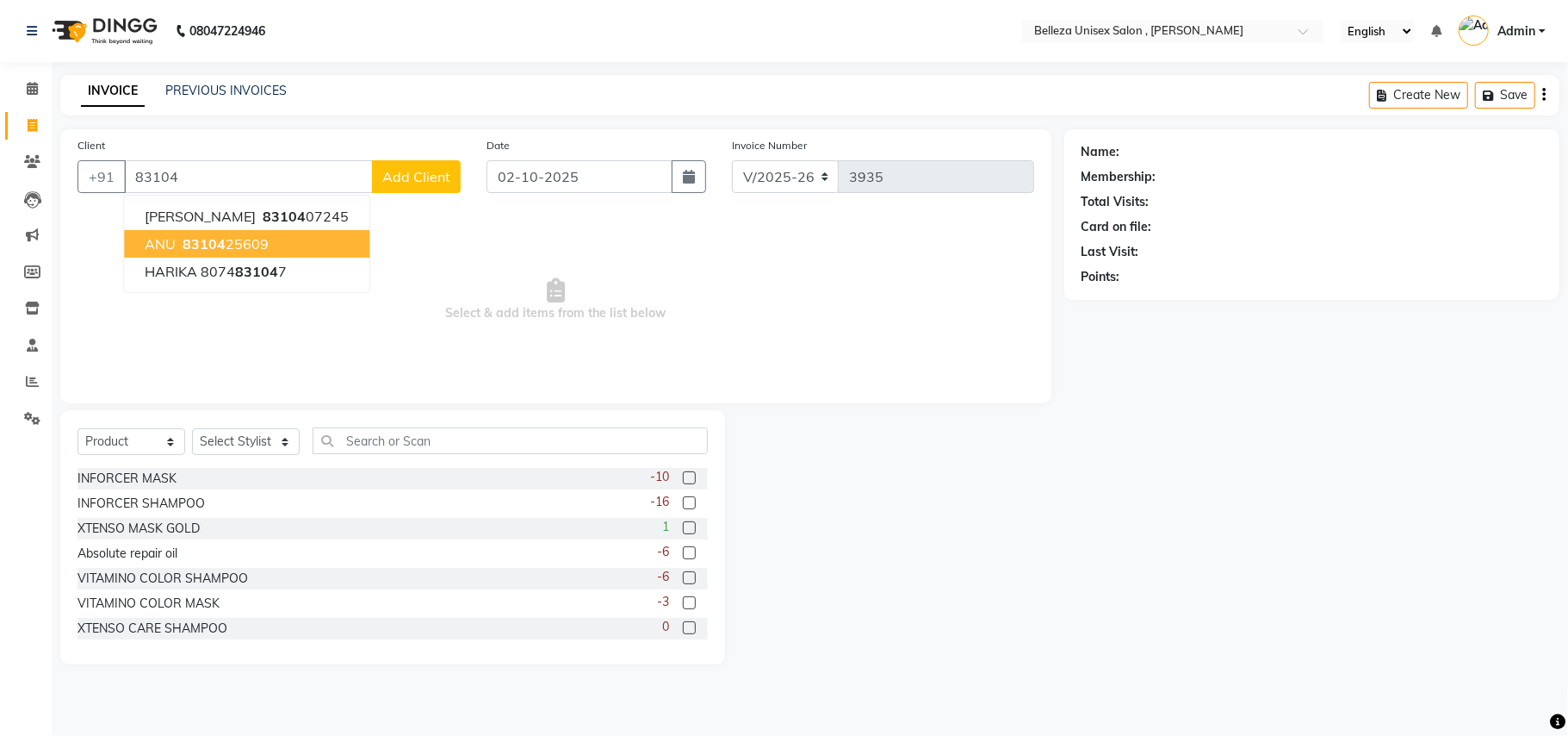
click at [236, 243] on ngb-highlight "83104 25609" at bounding box center [224, 244] width 90 height 17
type input "8310425609"
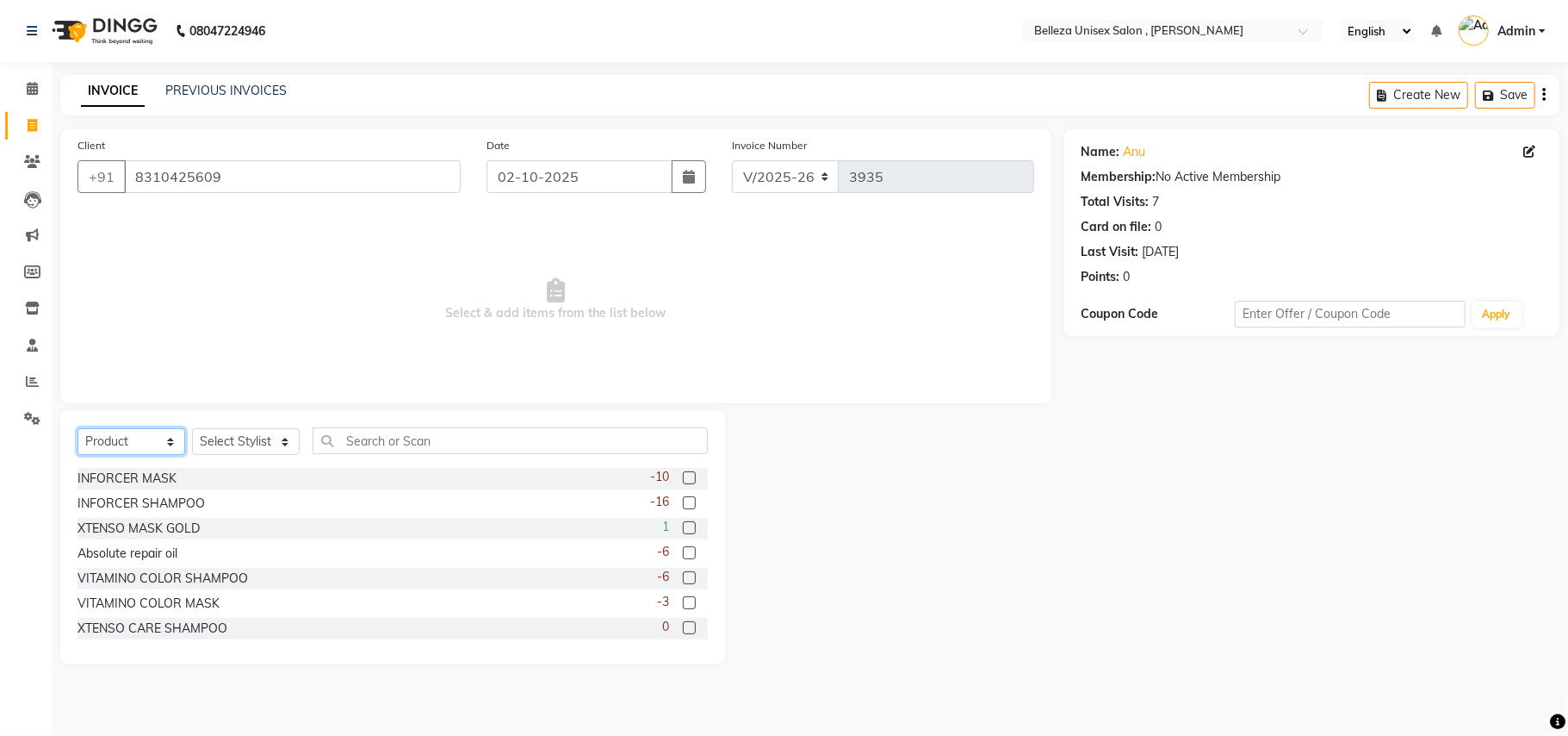
click at [170, 441] on select "Select Service Product Membership Package Voucher Prepaid Gift Card" at bounding box center [131, 441] width 107 height 27
select select "service"
click at [78, 428] on select "Select Service Product Membership Package Voucher Prepaid Gift Card" at bounding box center [131, 441] width 107 height 27
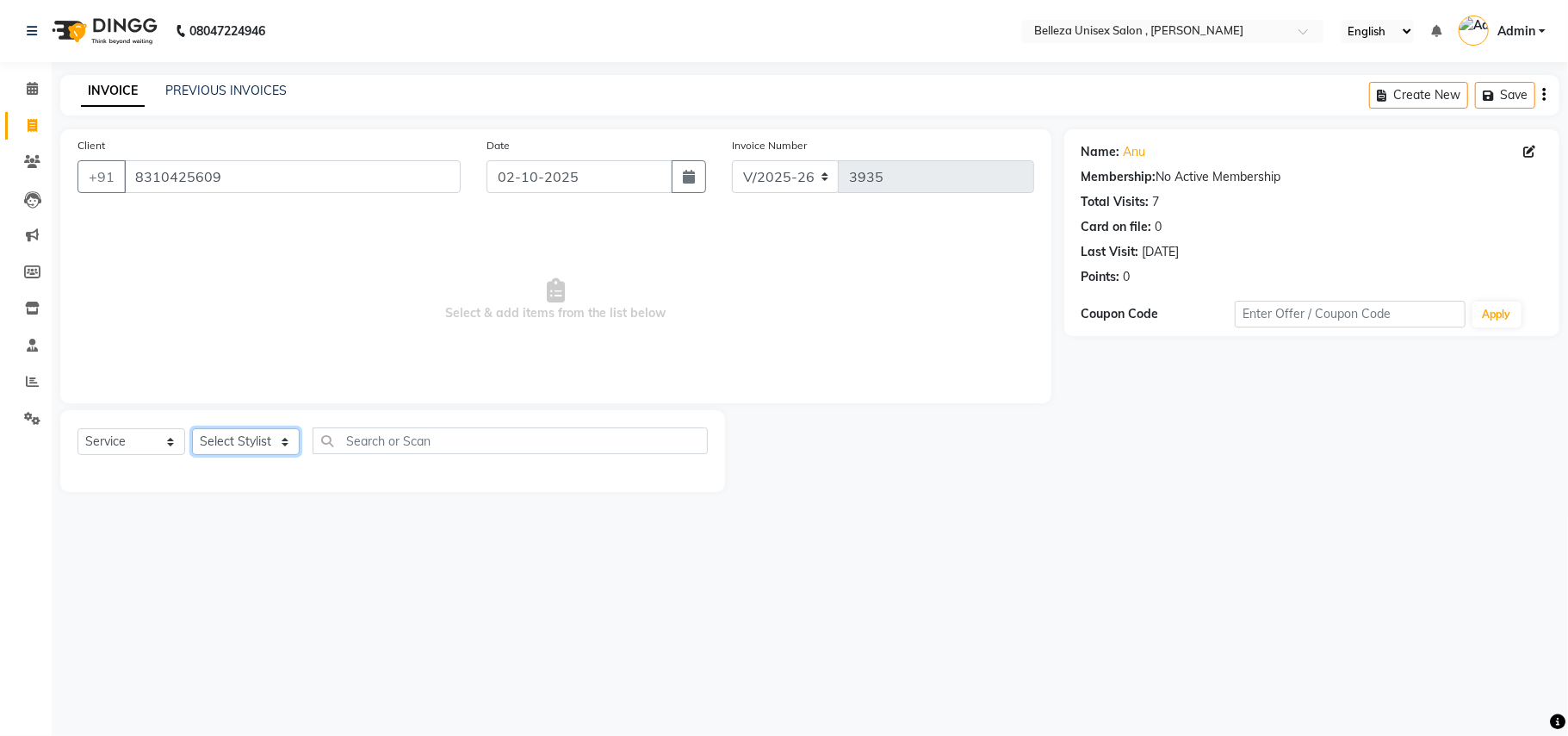
click at [265, 437] on select "Select Stylist [PERSON_NAME] Barsa Boss [PERSON_NAME] [PERSON_NAME] [PERSON_NAM…" at bounding box center [246, 441] width 107 height 27
select select "69275"
click at [192, 428] on select "Select Stylist [PERSON_NAME] Barsa Boss [PERSON_NAME] [PERSON_NAME] [PERSON_NAM…" at bounding box center [246, 441] width 107 height 27
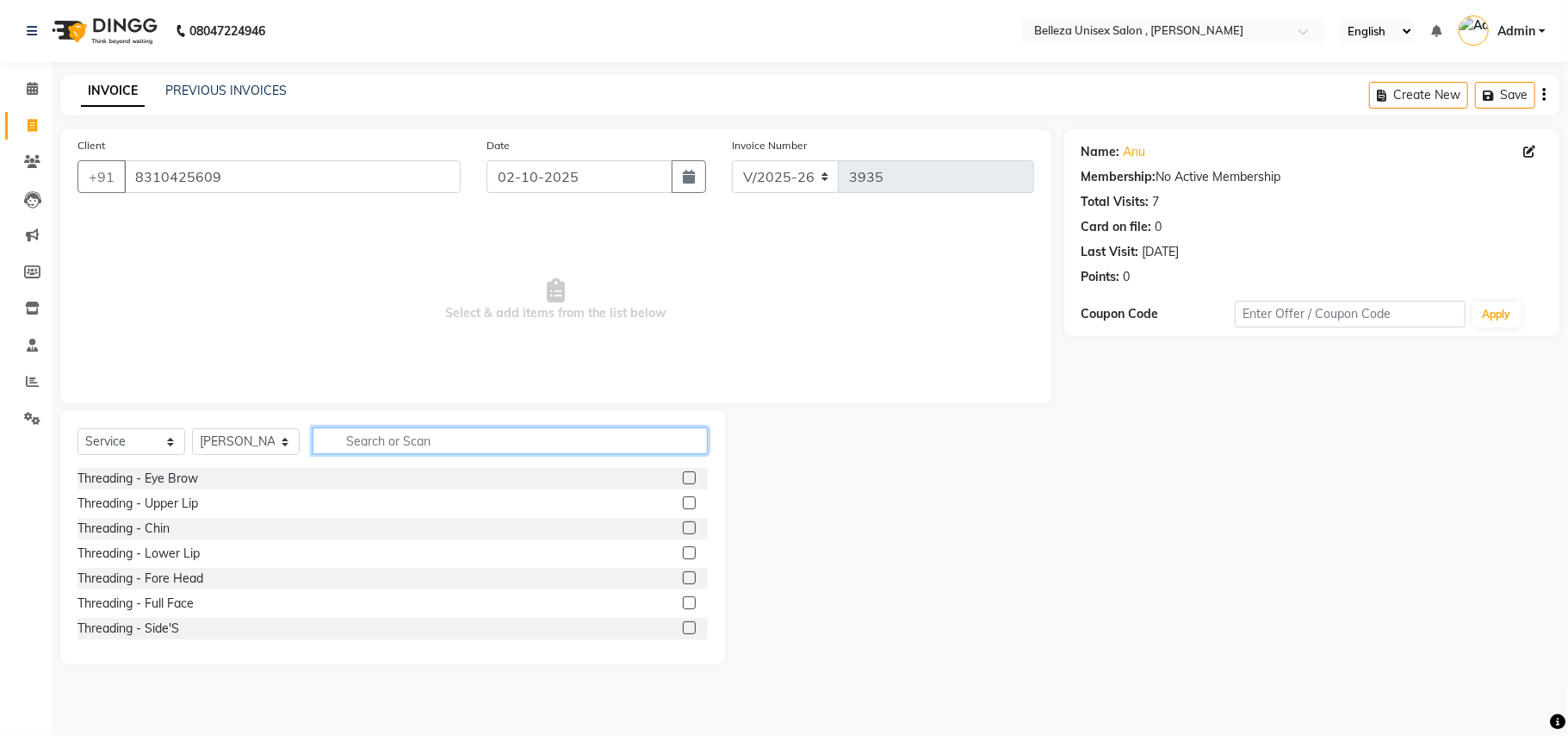
click at [380, 438] on input "text" at bounding box center [510, 440] width 395 height 27
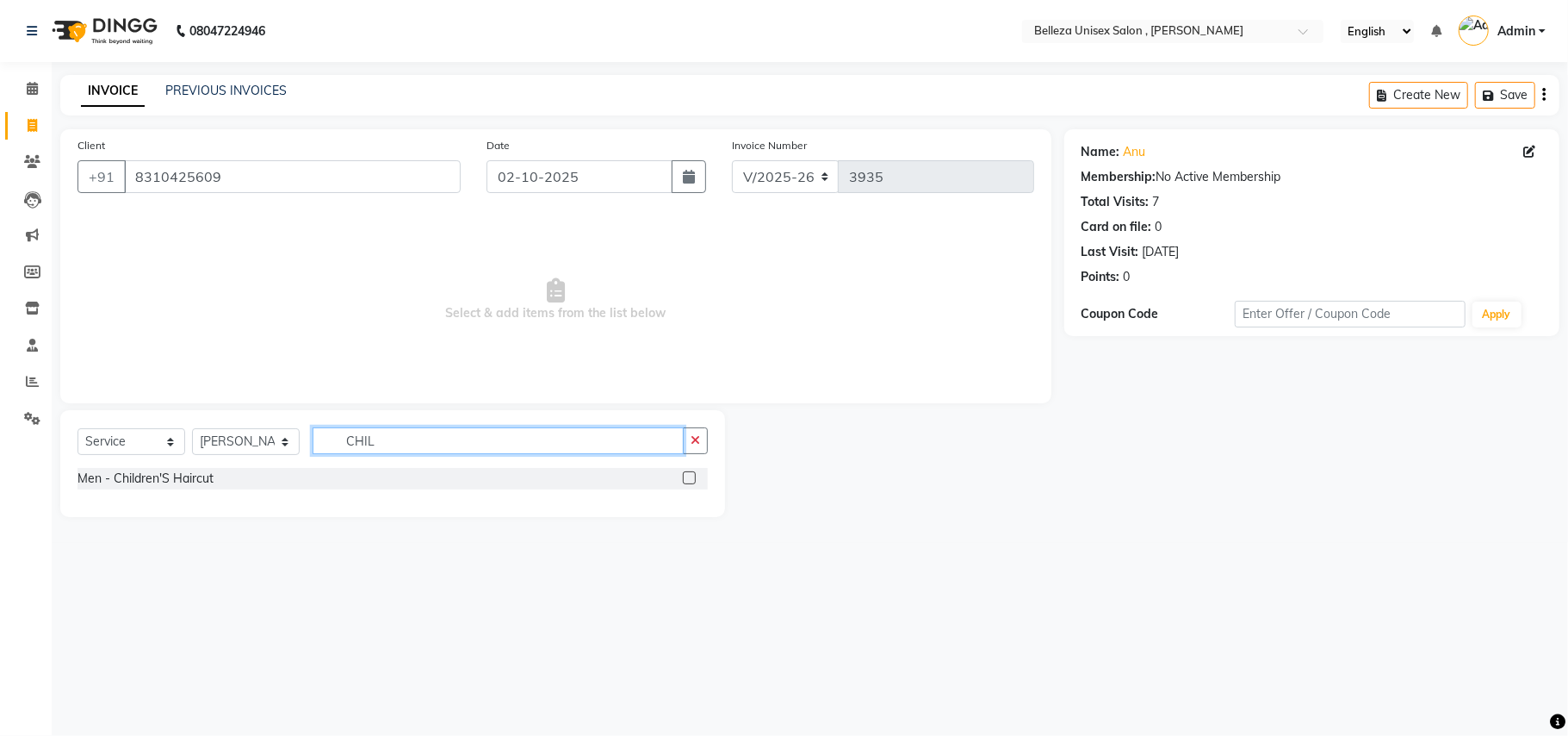
type input "CHIL"
click at [692, 474] on label at bounding box center [689, 477] width 13 height 13
click at [692, 474] on input "checkbox" at bounding box center [688, 478] width 11 height 11
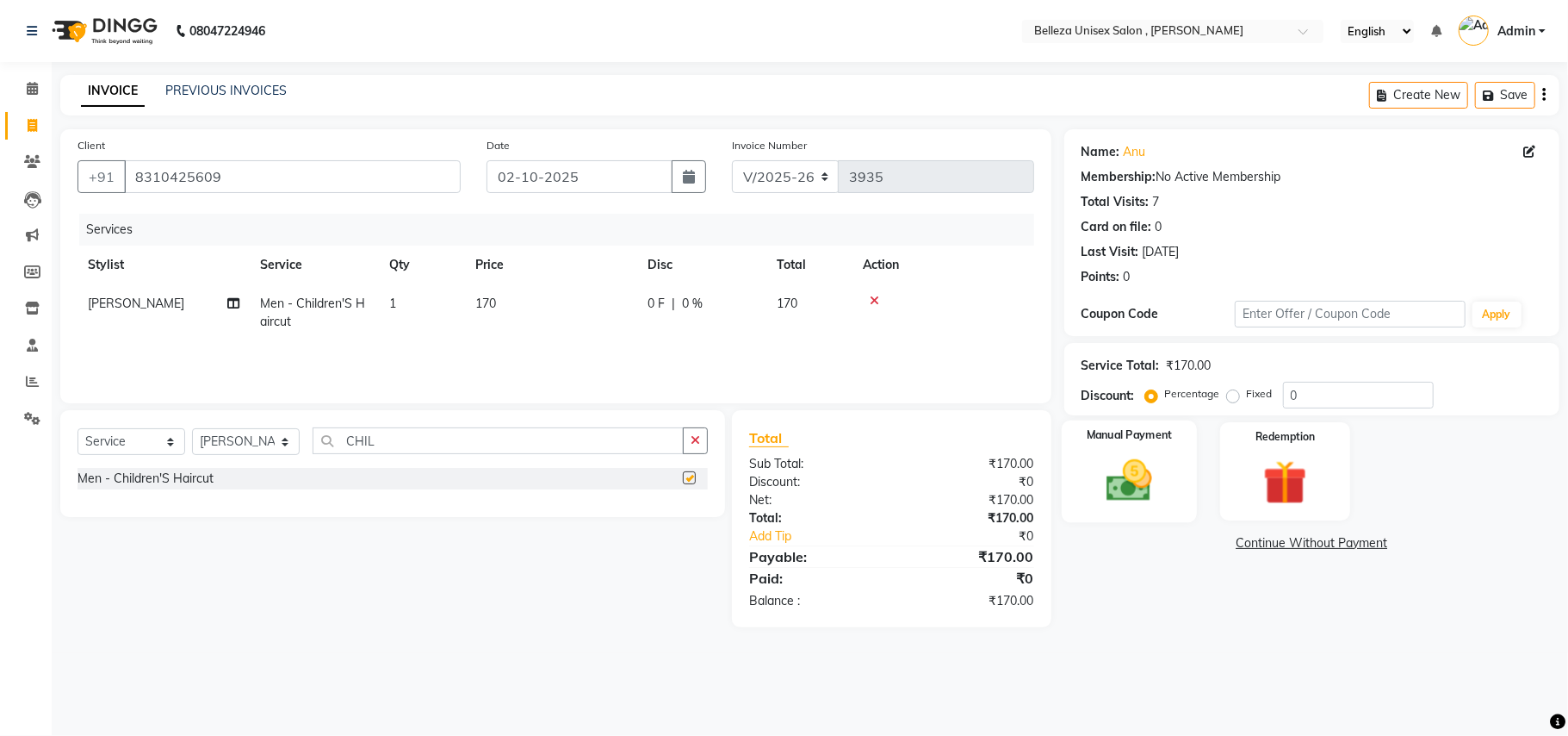
checkbox input "false"
click at [1141, 469] on img at bounding box center [1129, 480] width 75 height 53
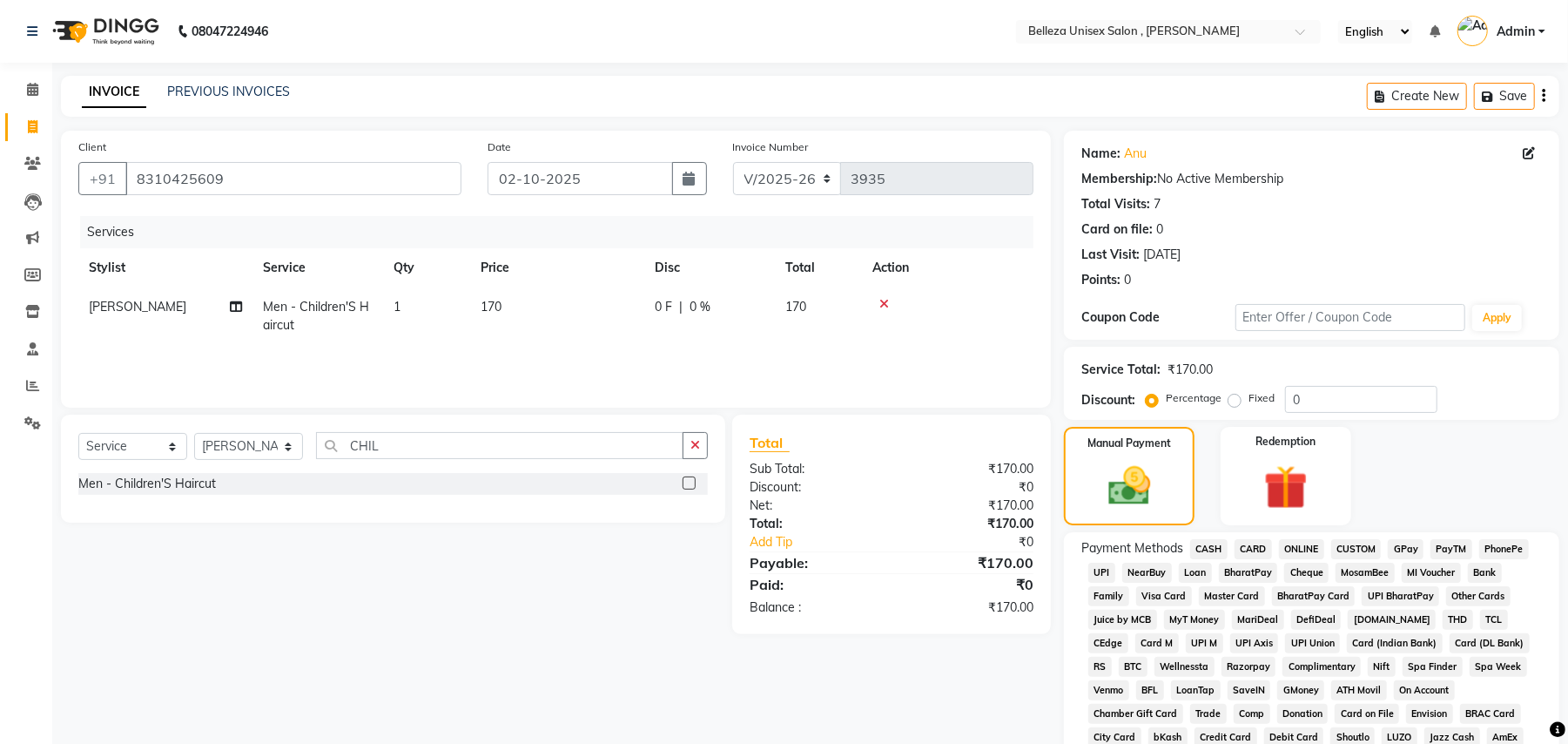
click at [1098, 577] on span "UPI" at bounding box center [1102, 572] width 27 height 20
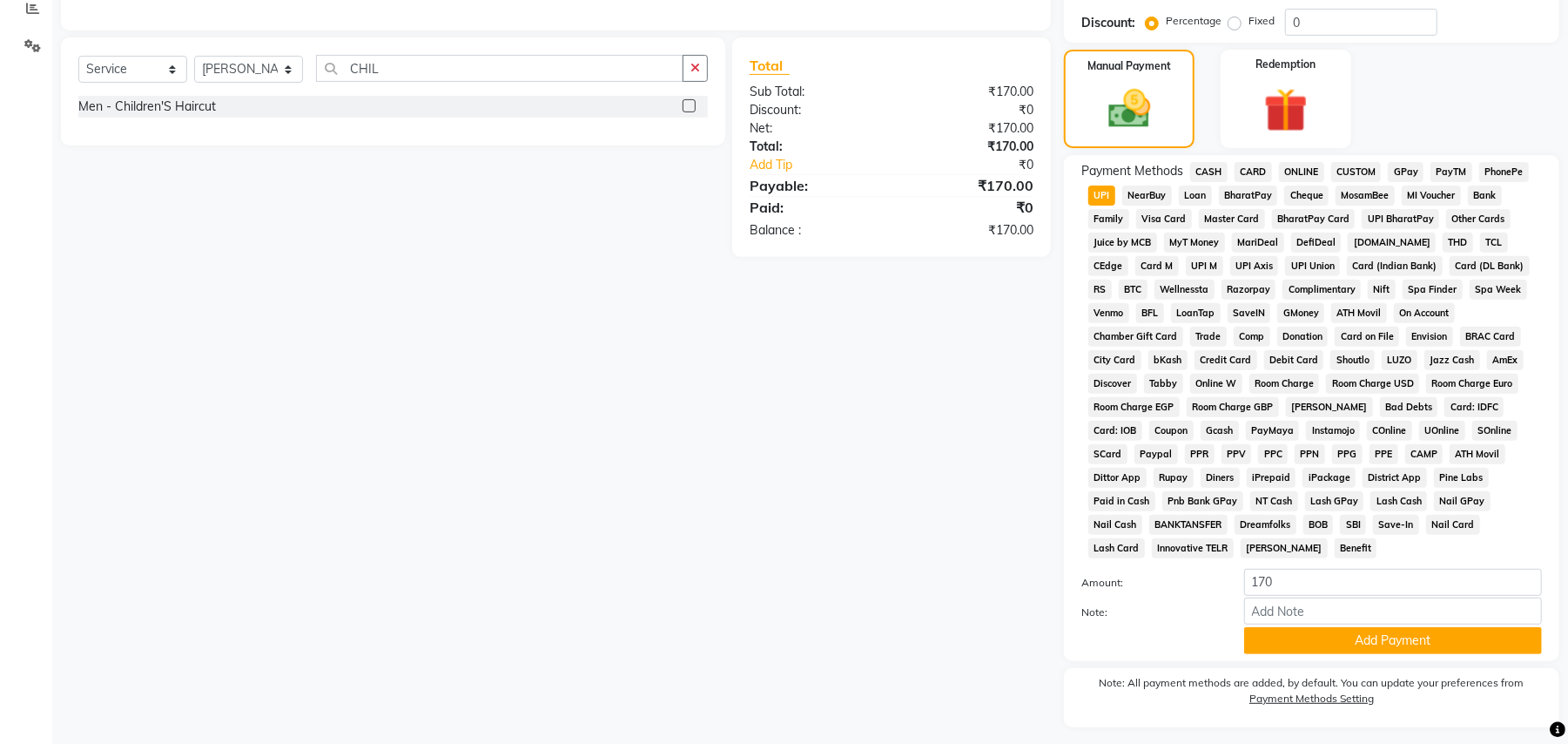
scroll to position [402, 0]
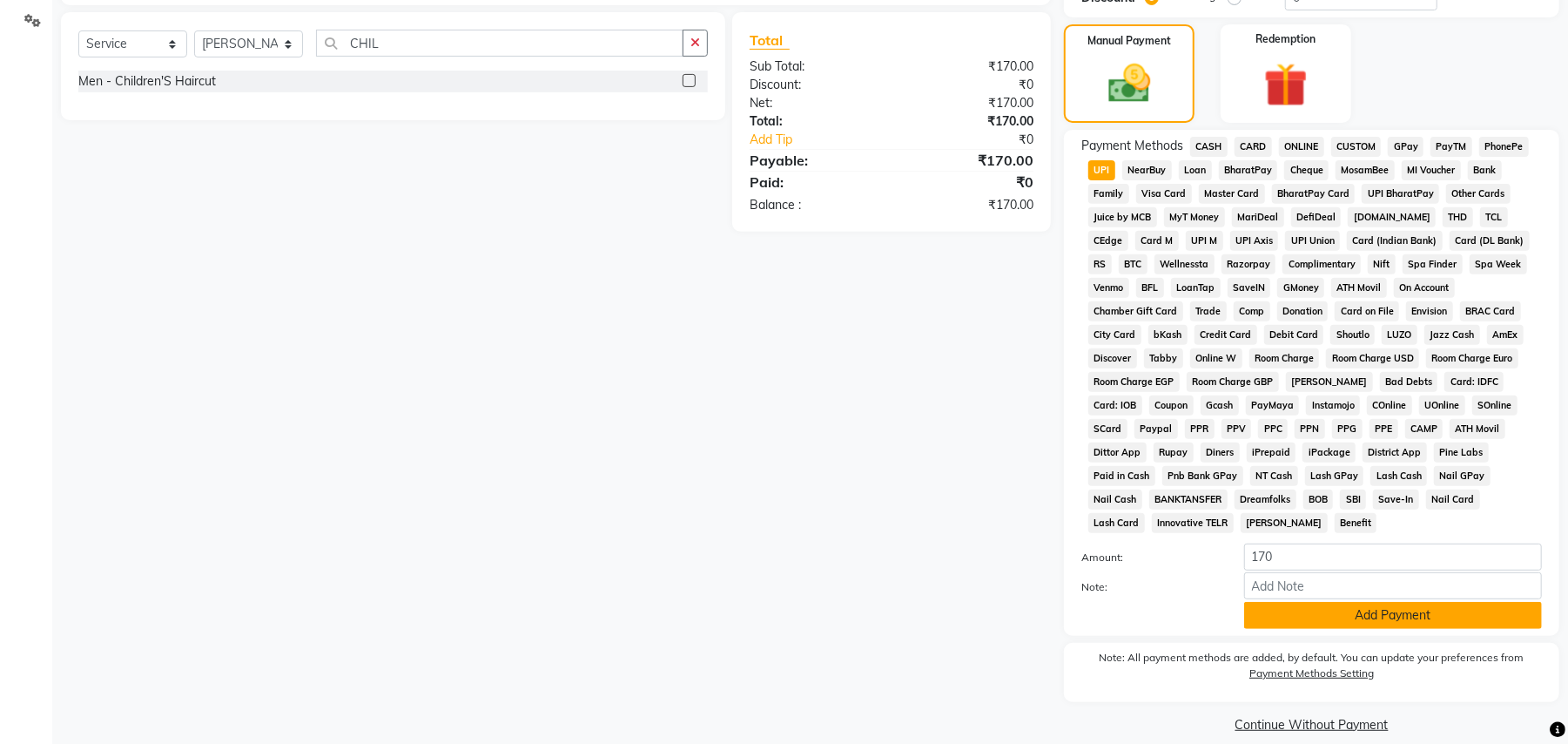
click at [1330, 601] on button "Add Payment" at bounding box center [1392, 615] width 297 height 27
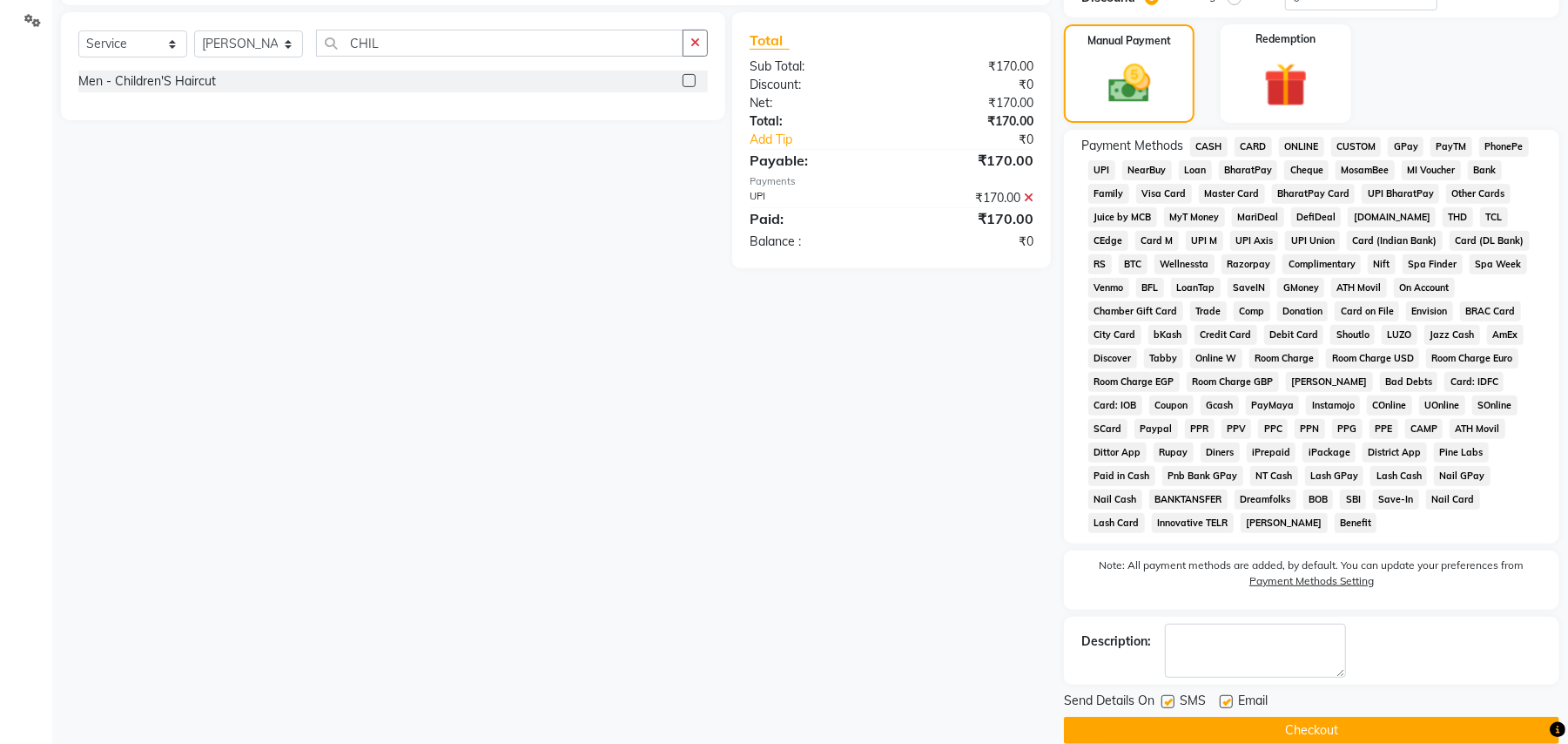
click at [1142, 717] on button "Checkout" at bounding box center [1311, 730] width 496 height 27
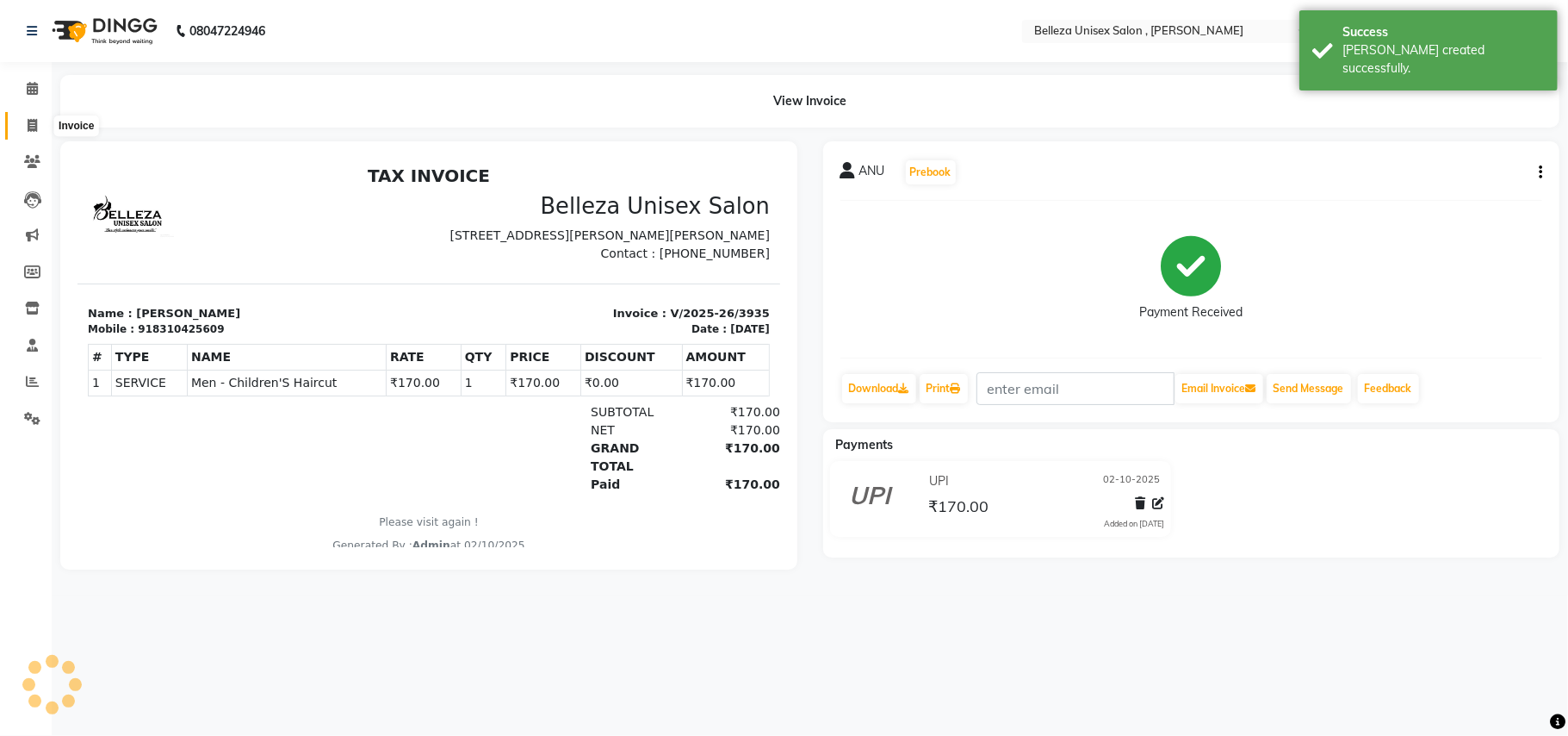
click at [29, 124] on icon at bounding box center [33, 125] width 9 height 13
select select "service"
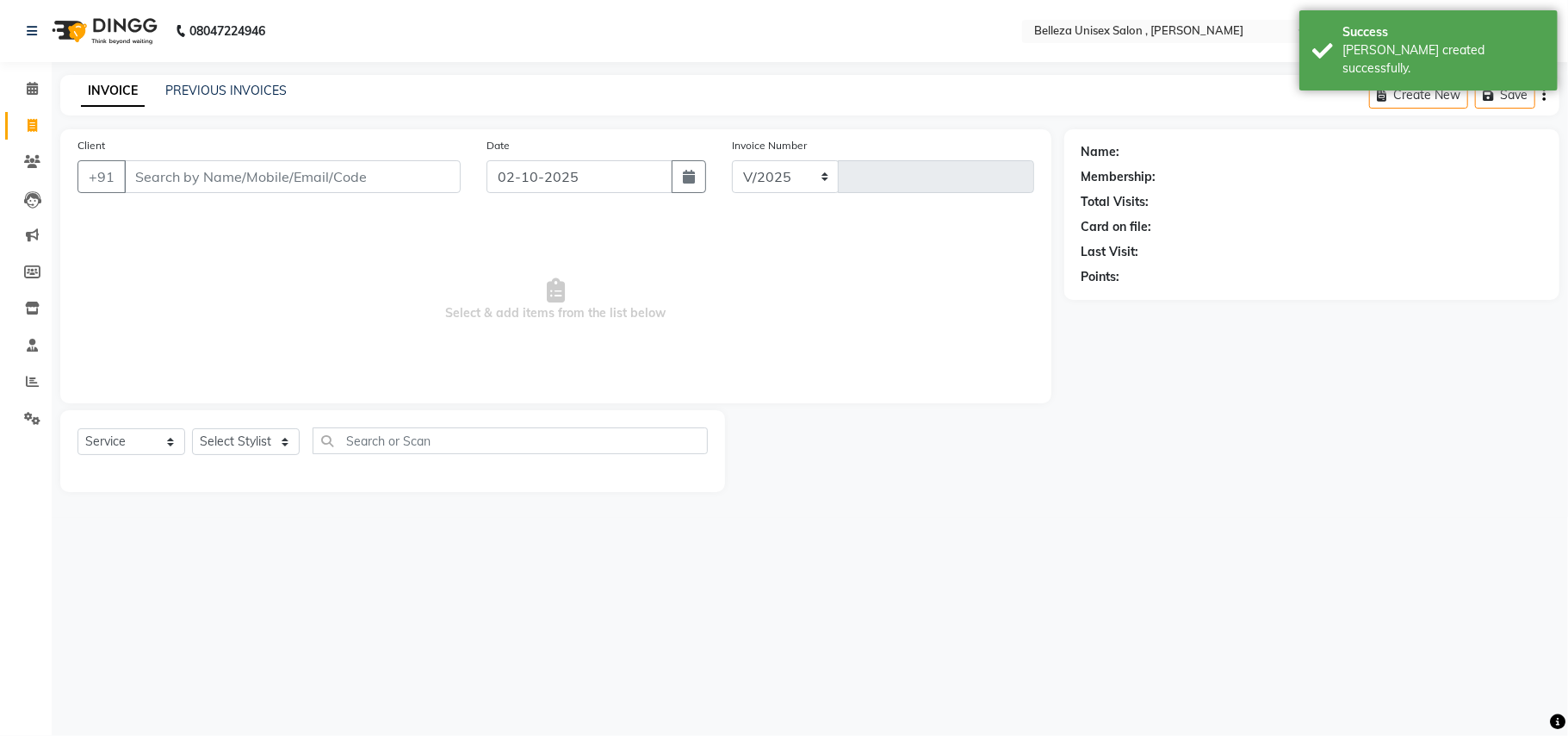
select select "4047"
type input "3936"
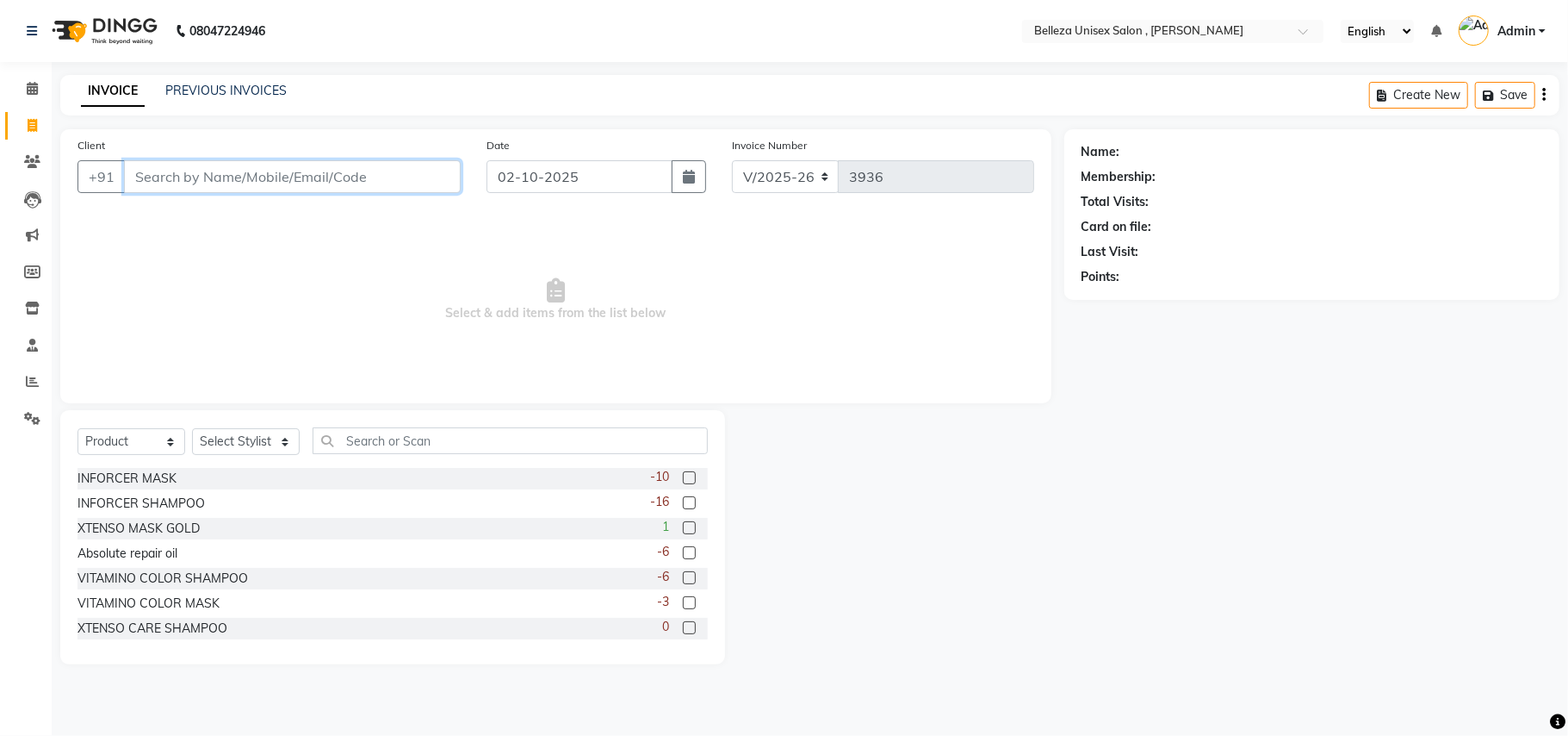
drag, startPoint x: 12, startPoint y: 380, endPoint x: 326, endPoint y: 166, distance: 380.0
click at [326, 166] on input "Client" at bounding box center [292, 177] width 337 height 33
click at [156, 438] on select "Select Service Product Membership Package Voucher Prepaid Gift Card" at bounding box center [131, 441] width 107 height 27
select select "service"
click at [78, 428] on select "Select Service Product Membership Package Voucher Prepaid Gift Card" at bounding box center [131, 441] width 107 height 27
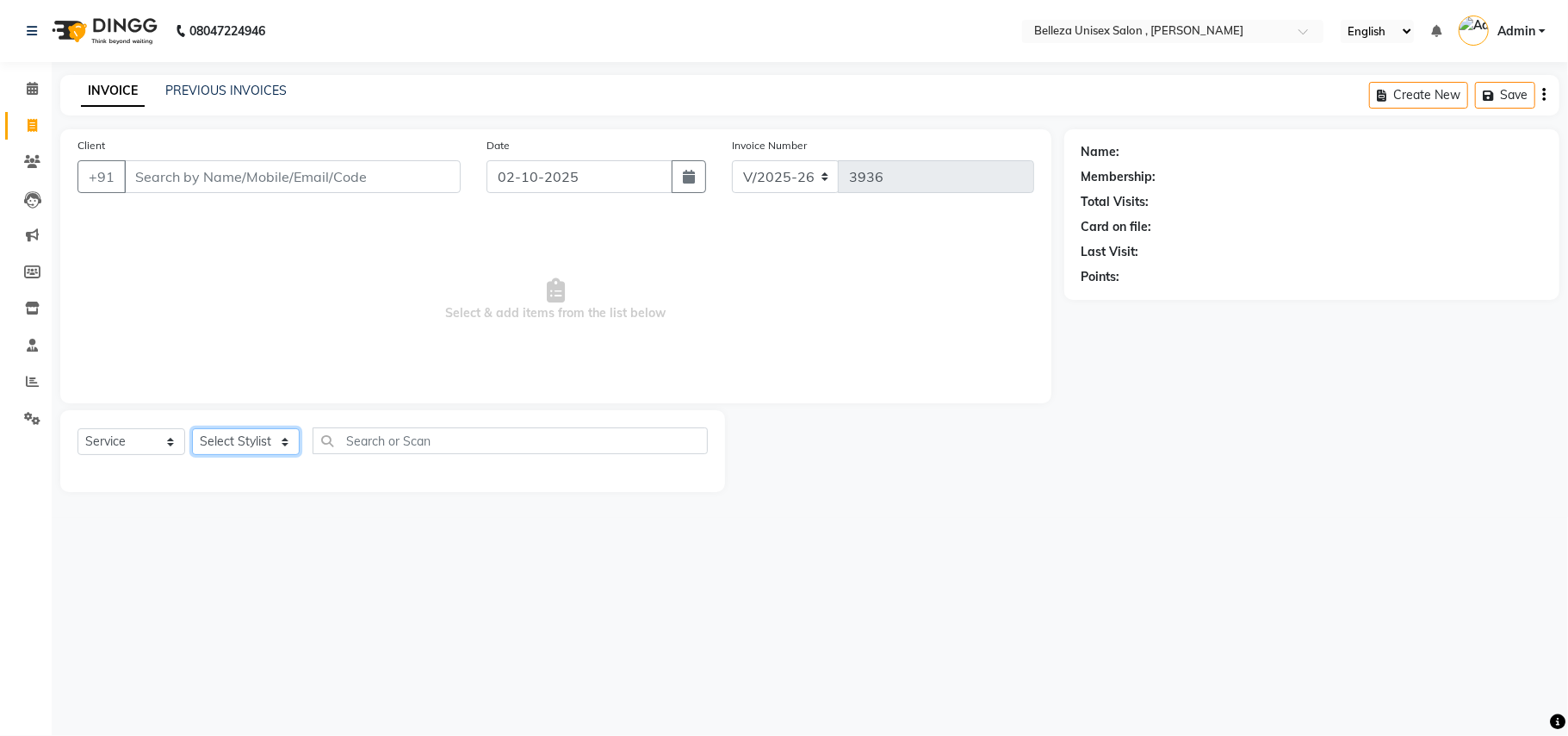
click at [225, 439] on select "Select Stylist [PERSON_NAME] Barsa Boss [PERSON_NAME] [PERSON_NAME] [PERSON_NAM…" at bounding box center [246, 441] width 107 height 27
select select "52542"
click at [192, 428] on select "Select Stylist [PERSON_NAME] Barsa Boss [PERSON_NAME] [PERSON_NAME] [PERSON_NAM…" at bounding box center [246, 441] width 107 height 27
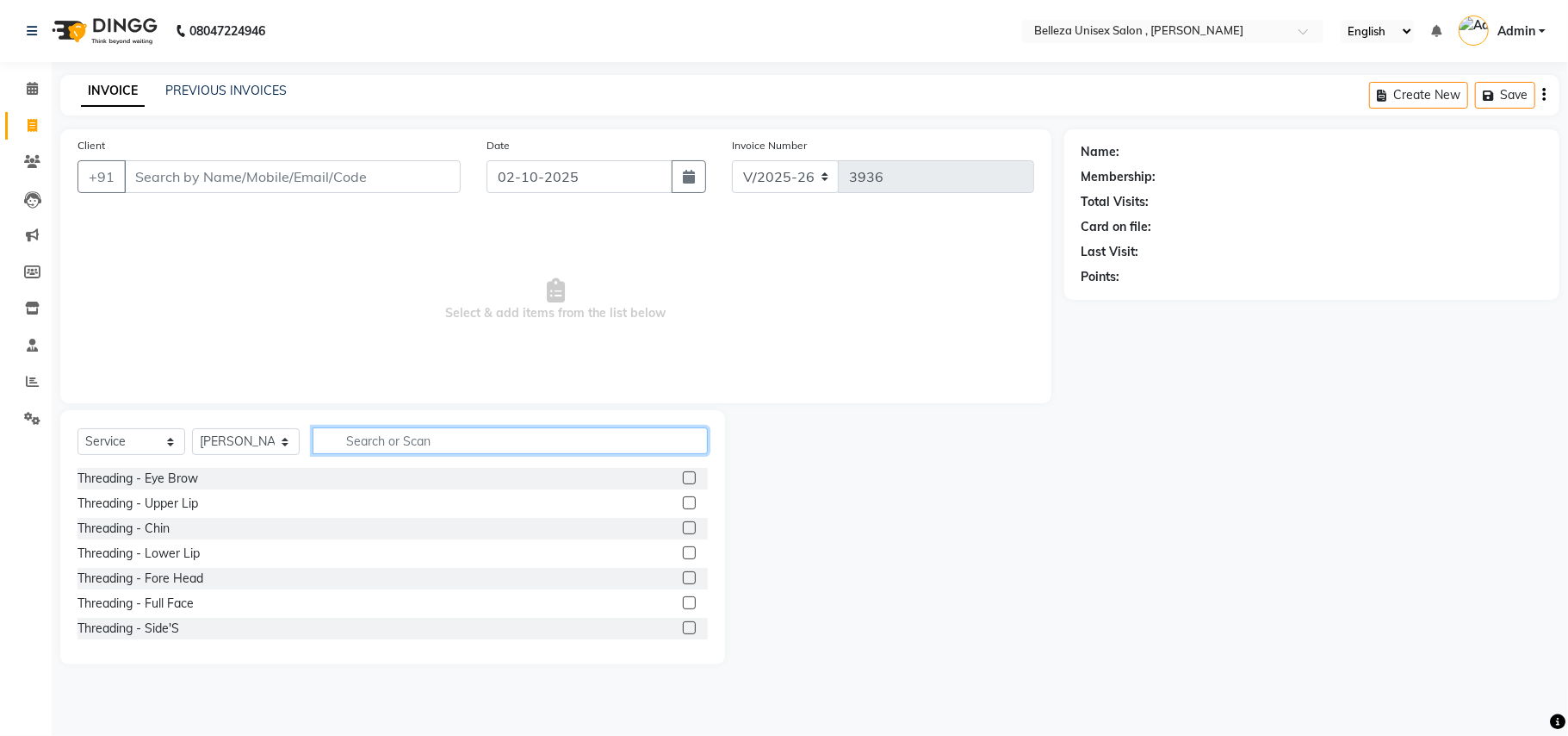
click at [371, 441] on input "text" at bounding box center [510, 440] width 395 height 27
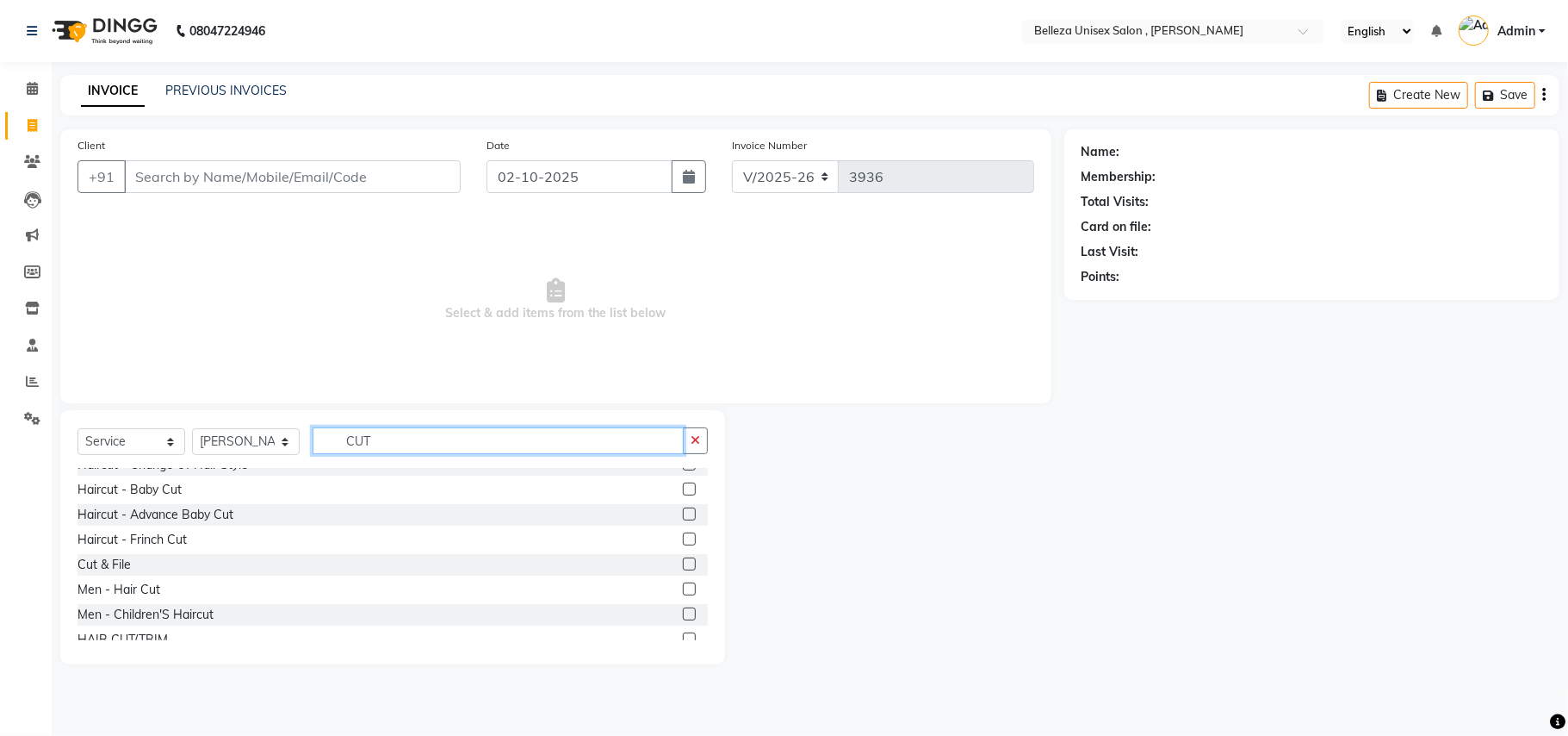
scroll to position [115, 0]
type input "CUT"
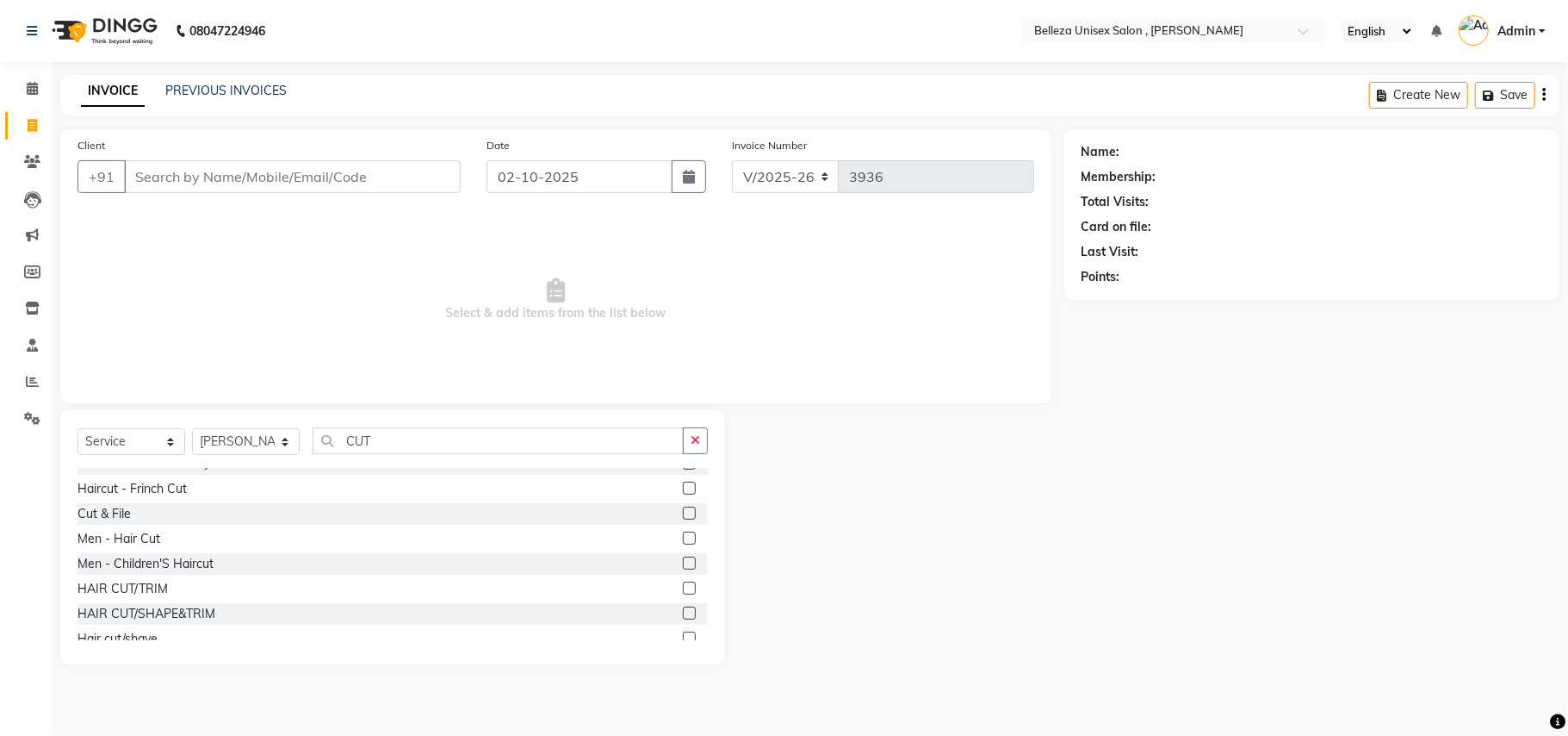
click at [683, 541] on label at bounding box center [689, 538] width 13 height 13
click at [683, 541] on input "checkbox" at bounding box center [688, 539] width 11 height 11
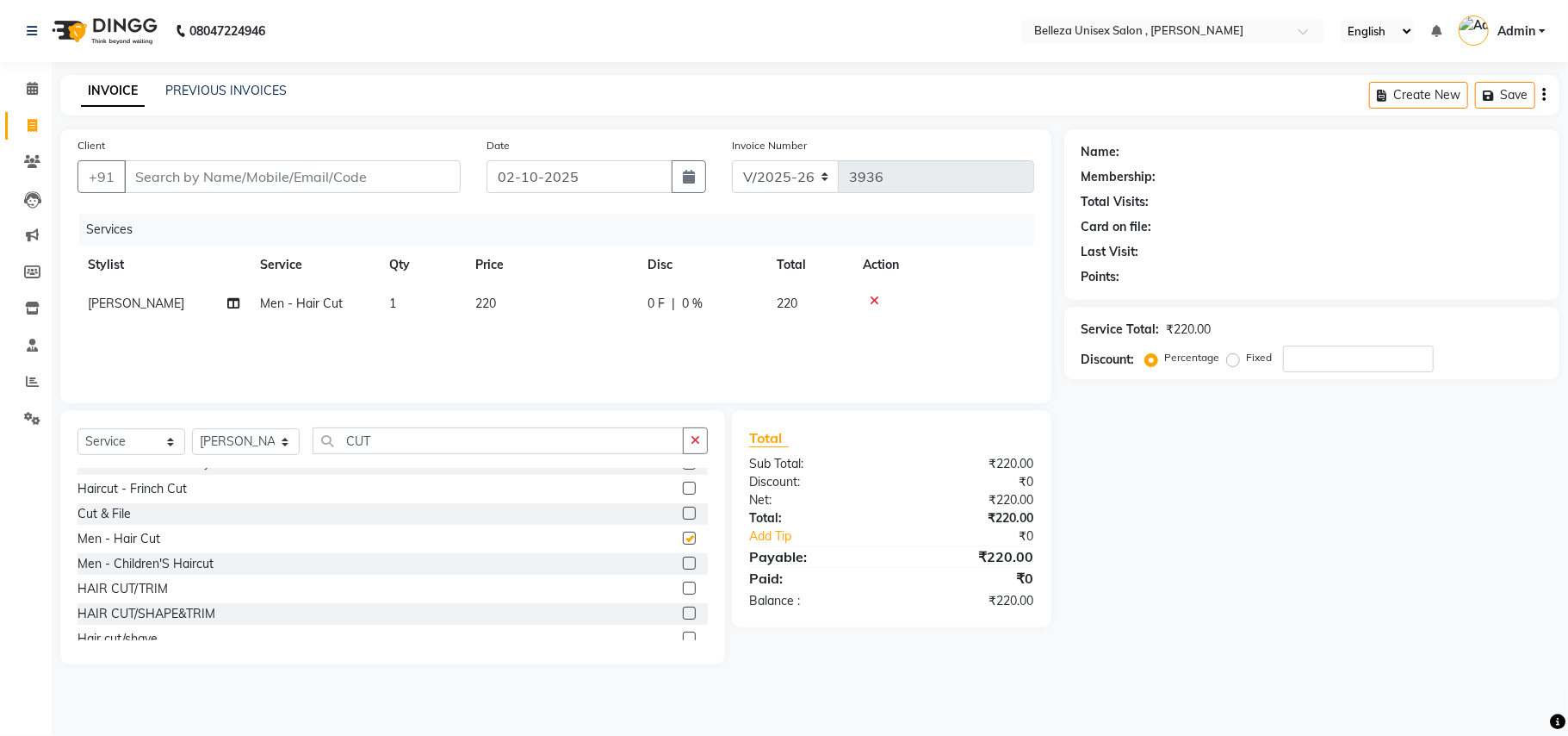
checkbox input "false"
click at [366, 437] on input "CUT" at bounding box center [498, 440] width 371 height 27
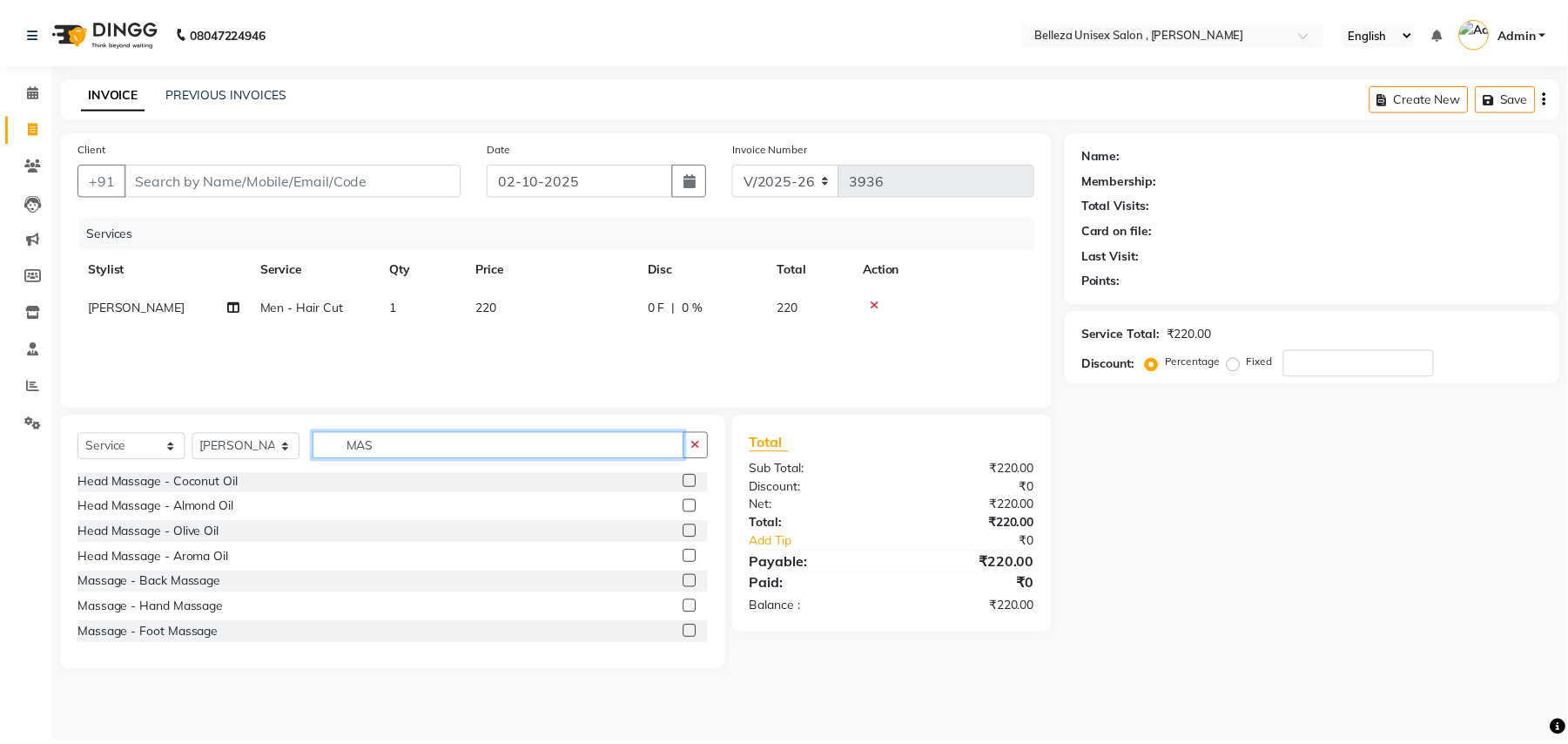
scroll to position [0, 0]
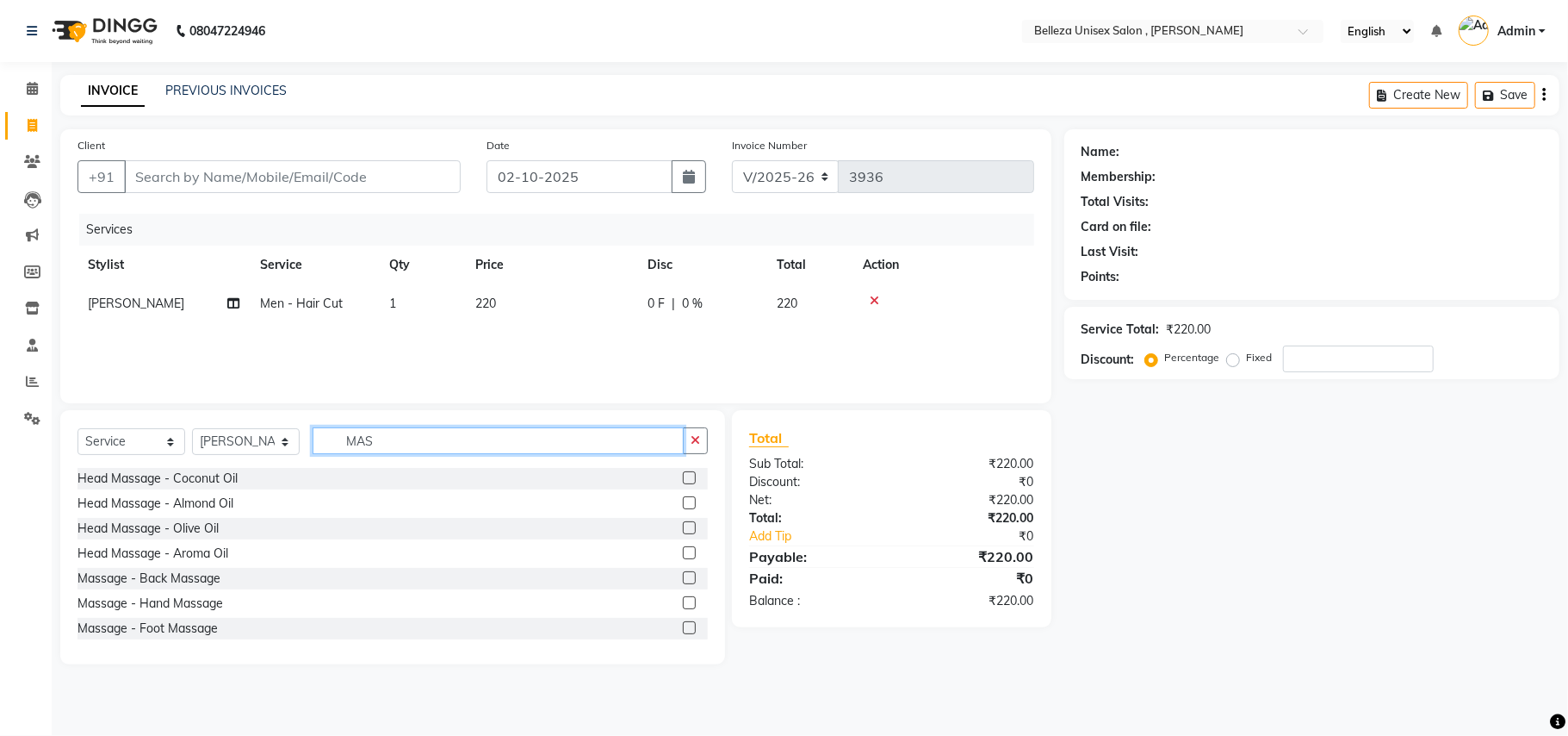
type input "MAS"
click at [683, 479] on label at bounding box center [689, 477] width 13 height 13
click at [683, 479] on input "checkbox" at bounding box center [688, 478] width 11 height 11
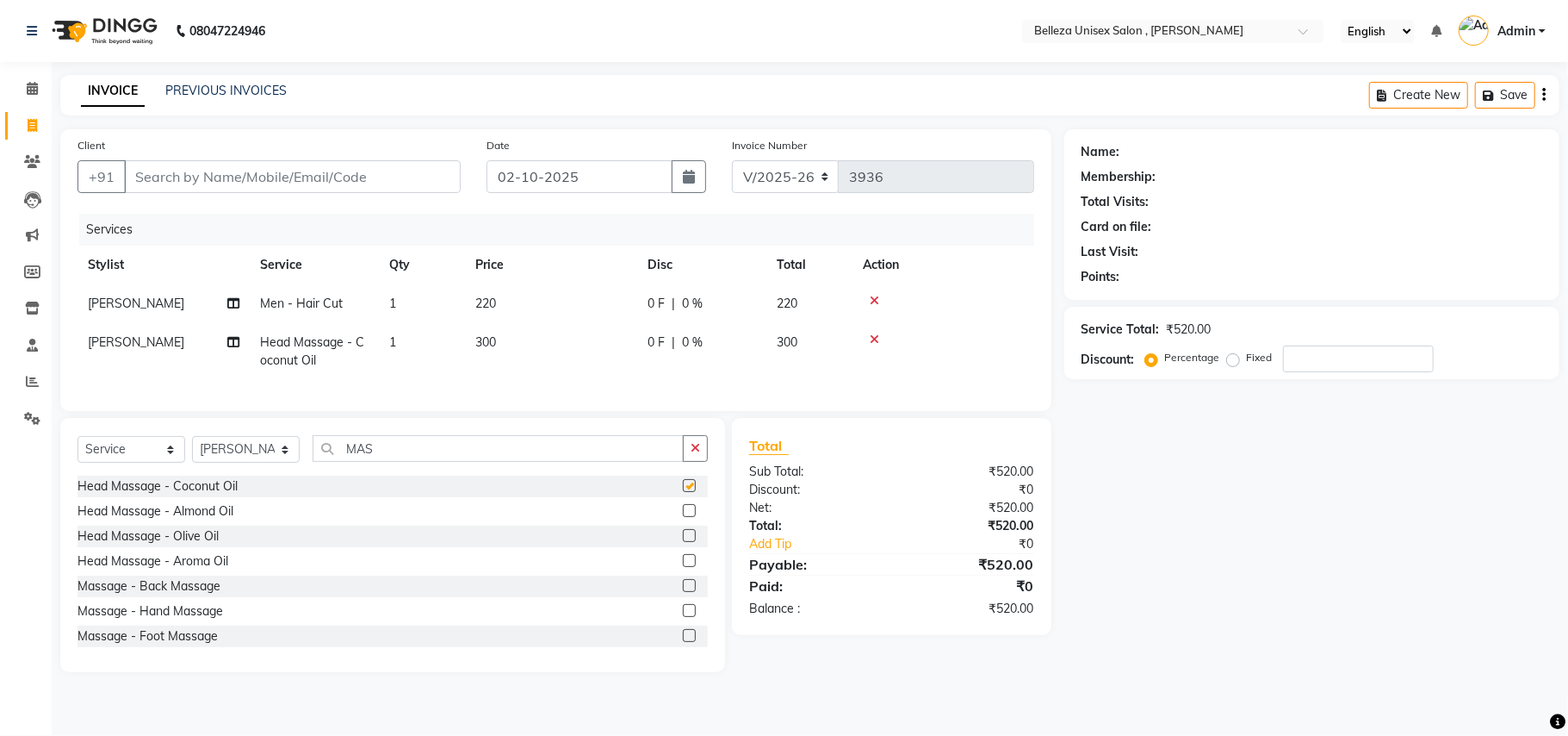
checkbox input "false"
click at [382, 179] on input "Client" at bounding box center [292, 177] width 337 height 33
type input "P"
type input "0"
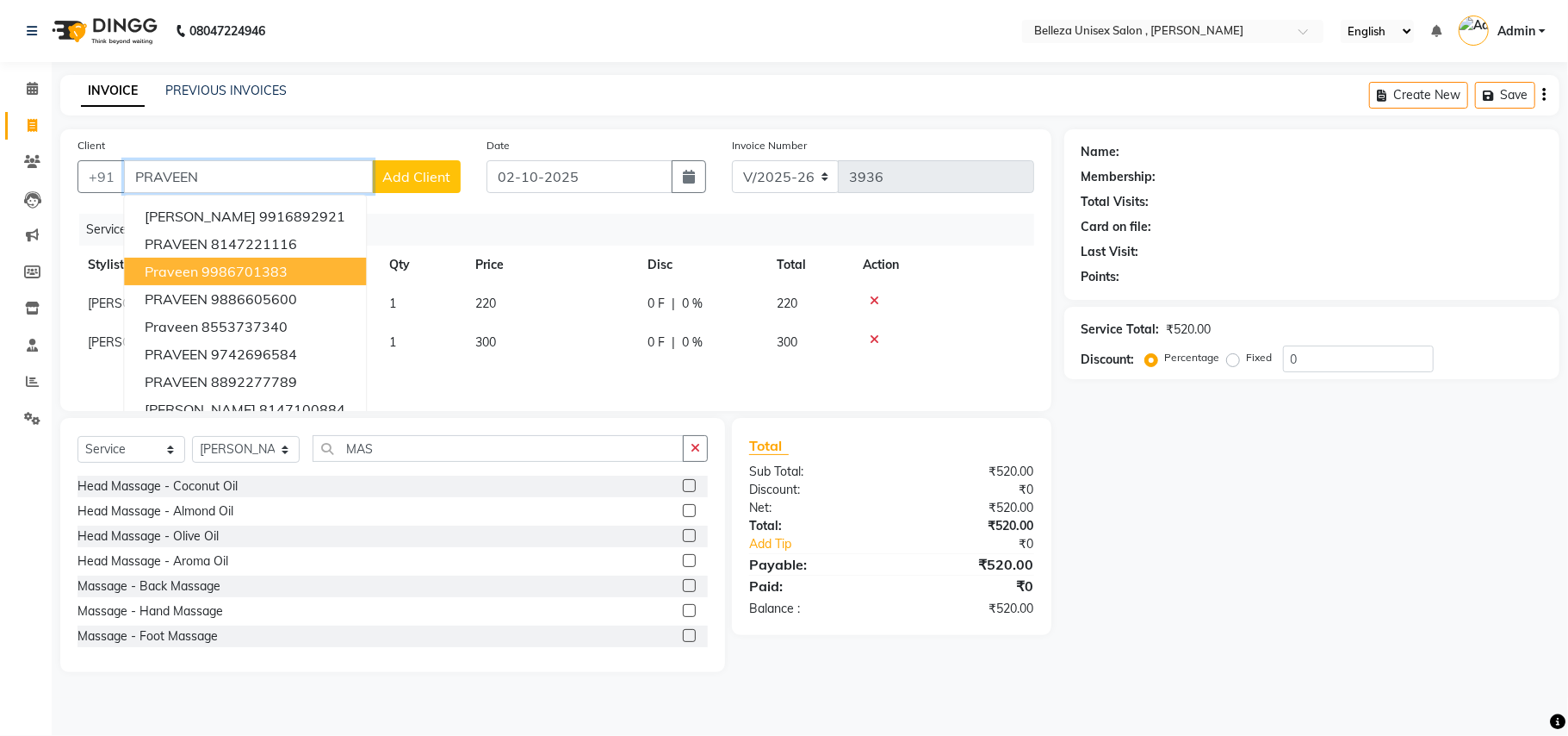
click at [262, 273] on ngb-highlight "9986701383" at bounding box center [245, 271] width 86 height 17
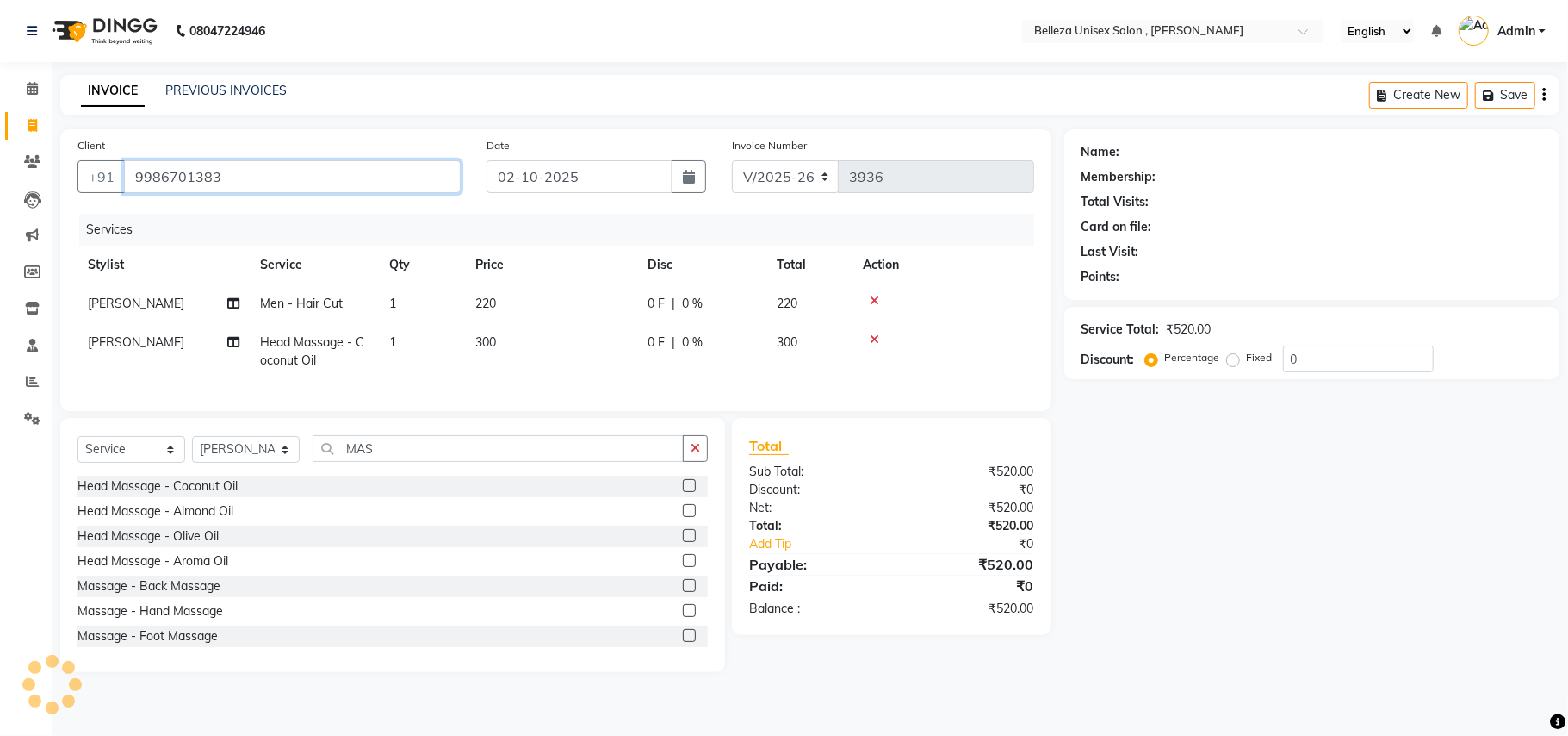
type input "9986701383"
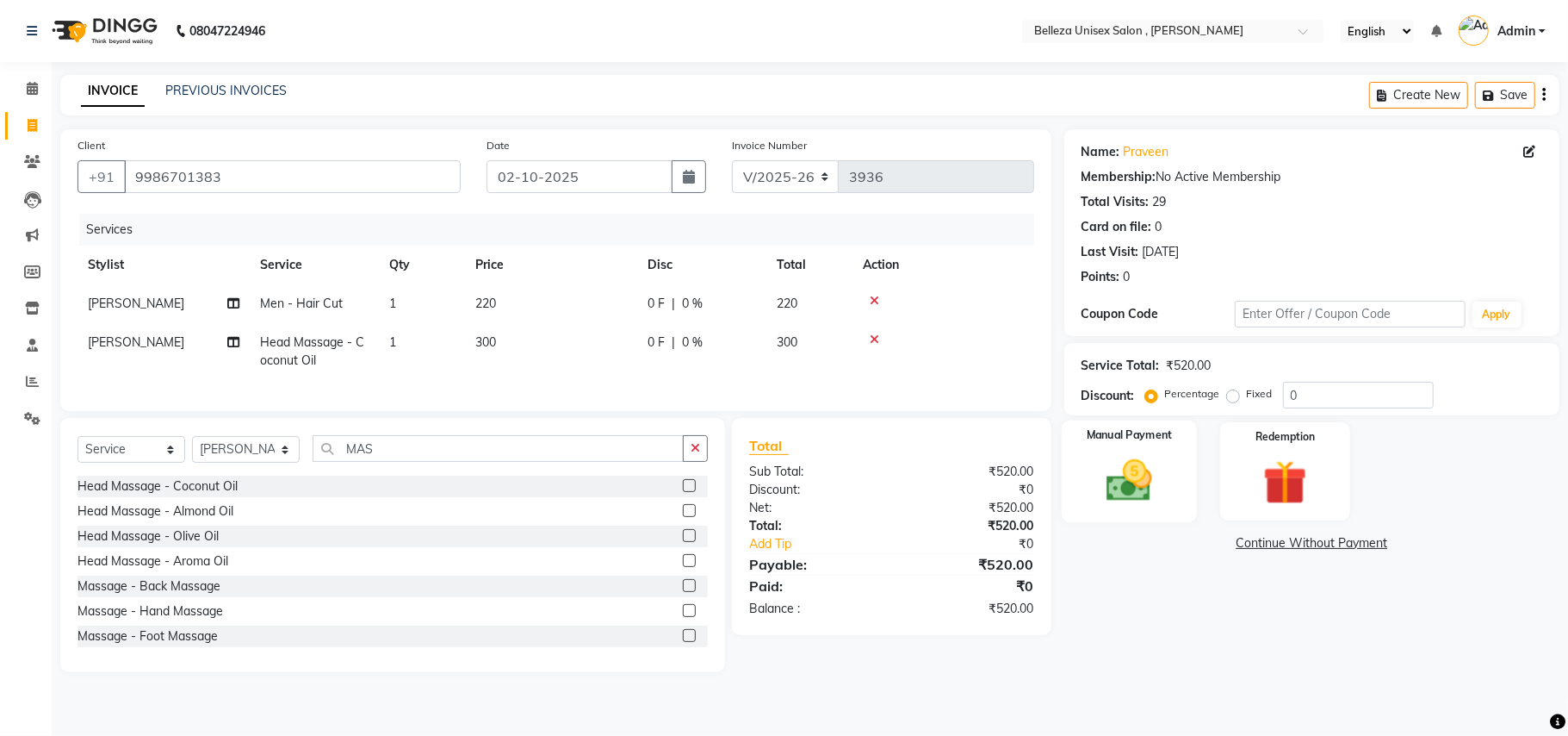
click at [1135, 479] on img at bounding box center [1129, 480] width 75 height 53
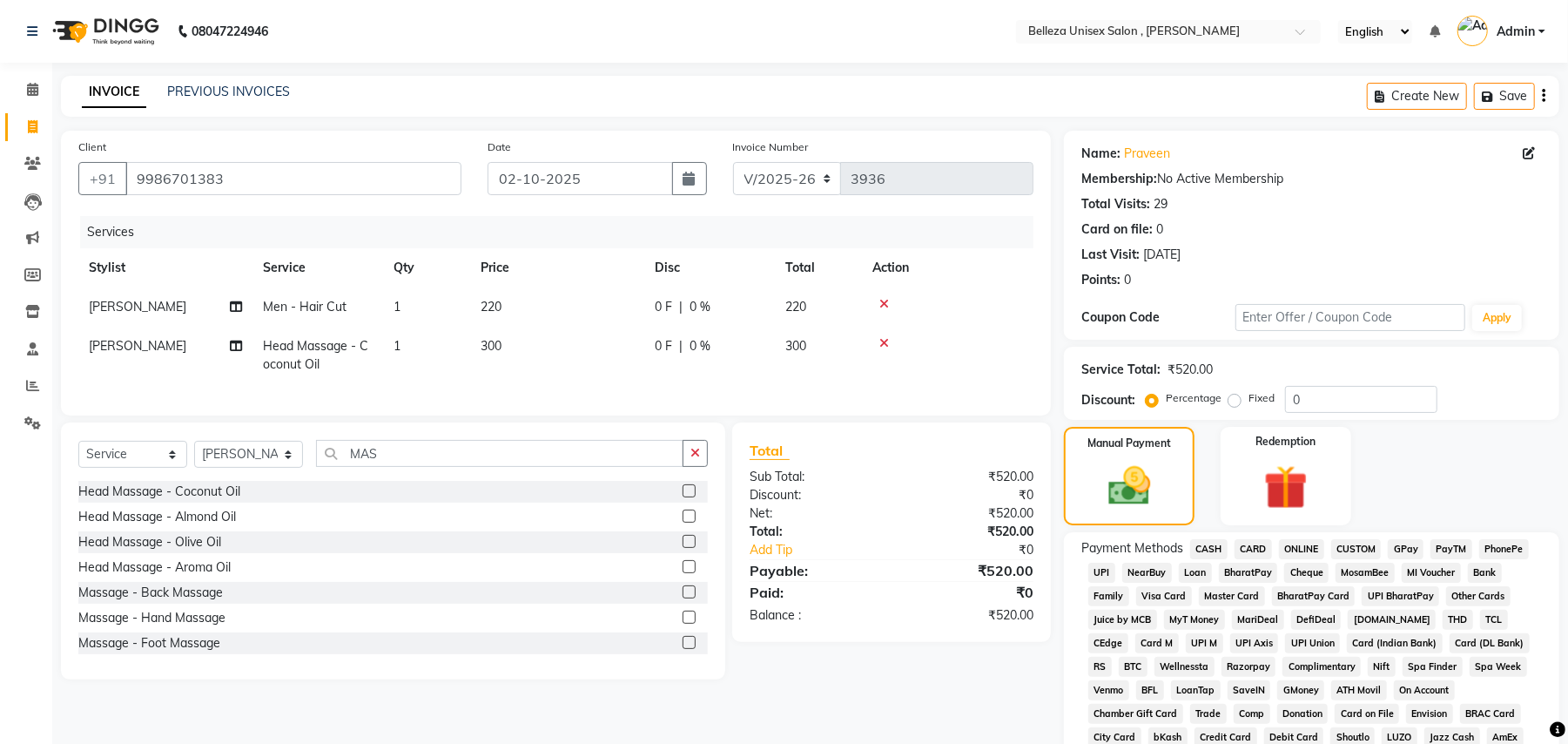
click at [1104, 578] on span "UPI" at bounding box center [1102, 572] width 27 height 20
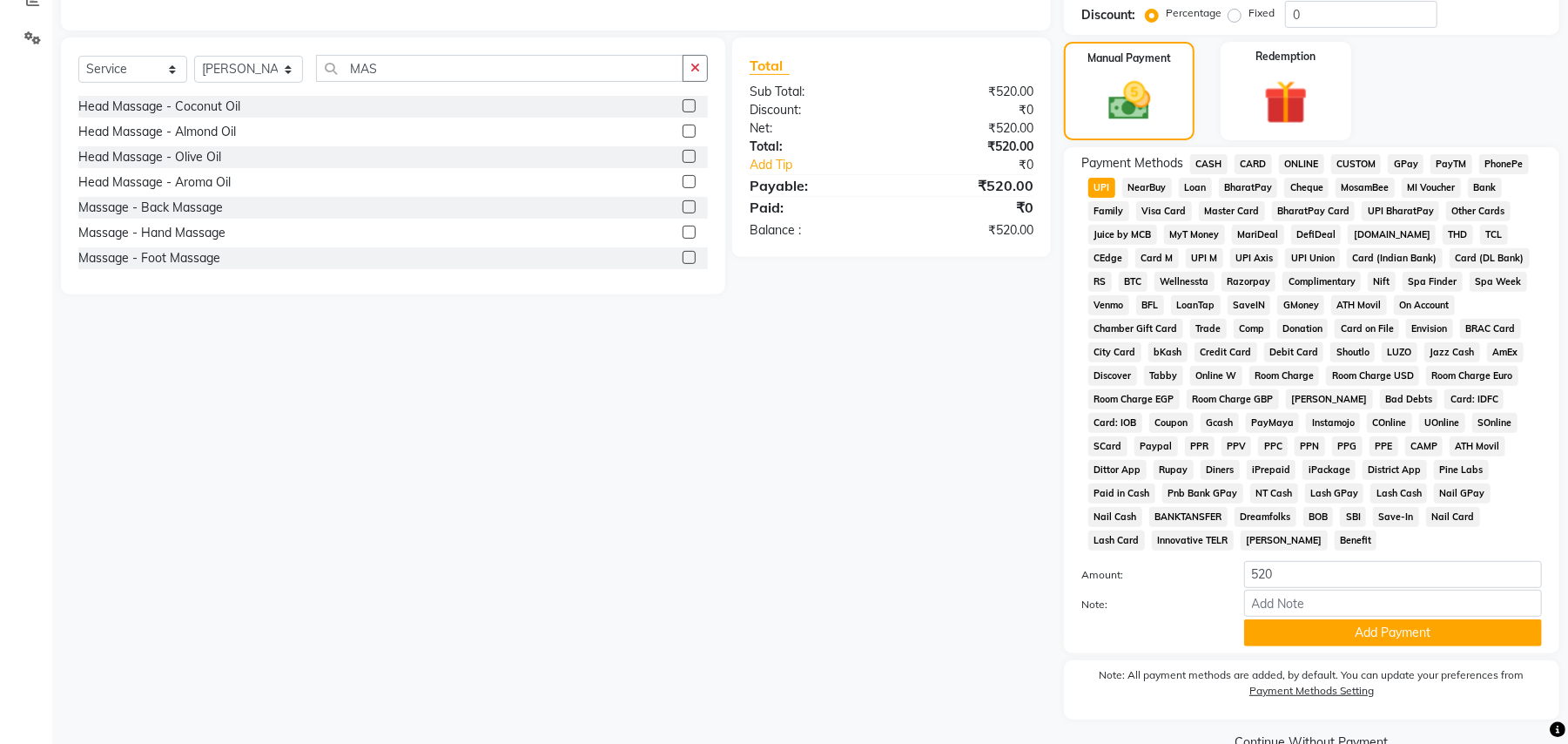
scroll to position [402, 0]
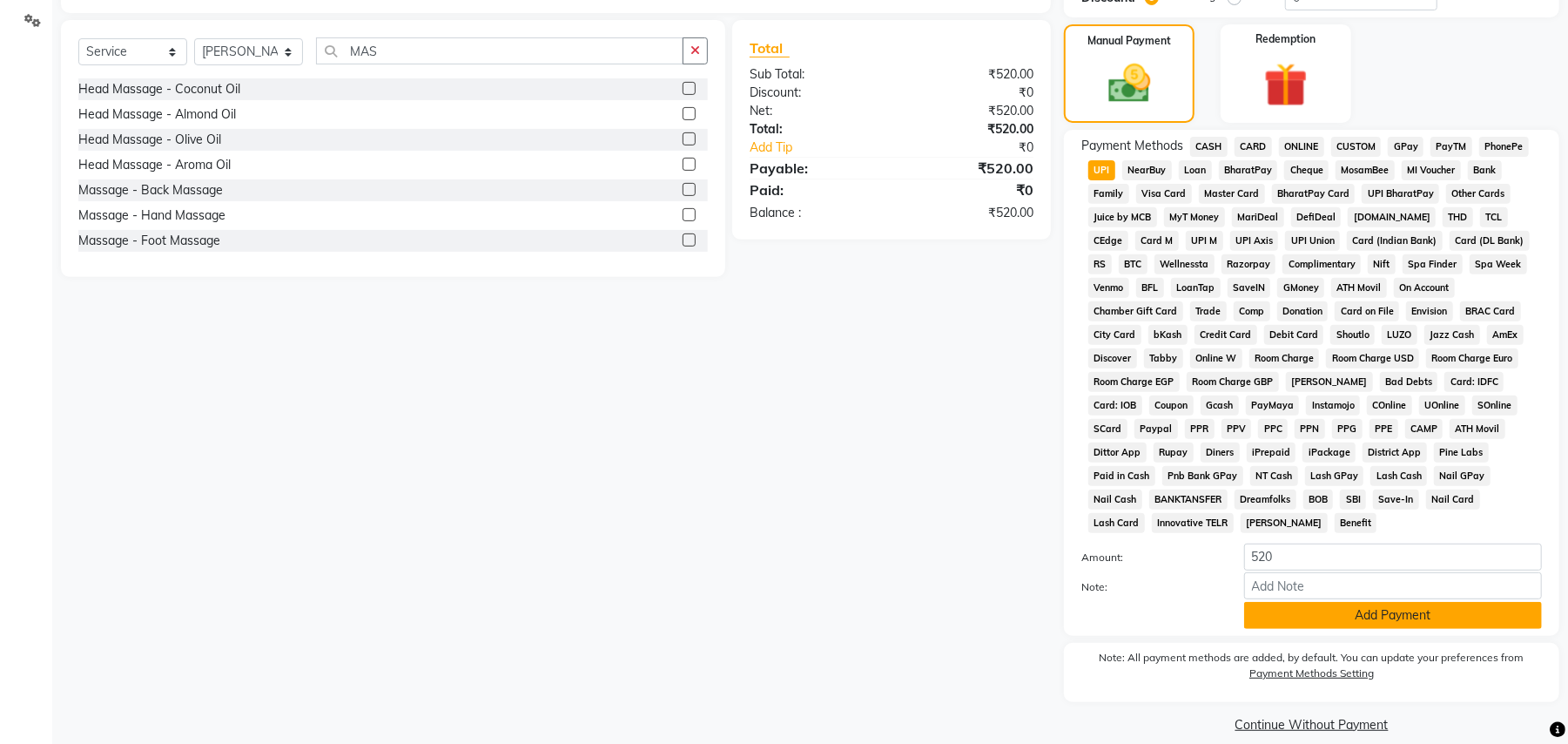
click at [1310, 601] on button "Add Payment" at bounding box center [1392, 615] width 297 height 27
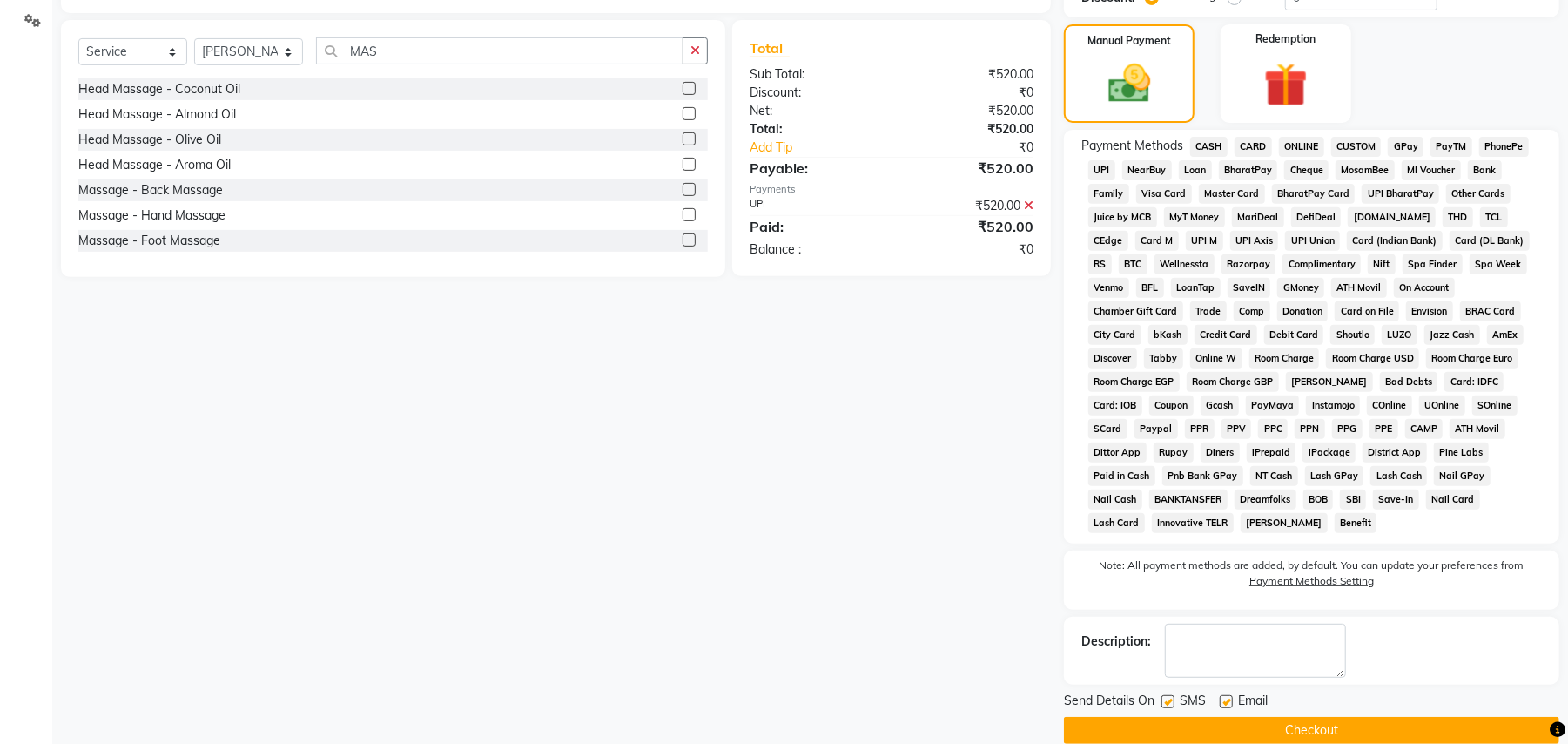
click at [1134, 717] on button "Checkout" at bounding box center [1311, 730] width 496 height 27
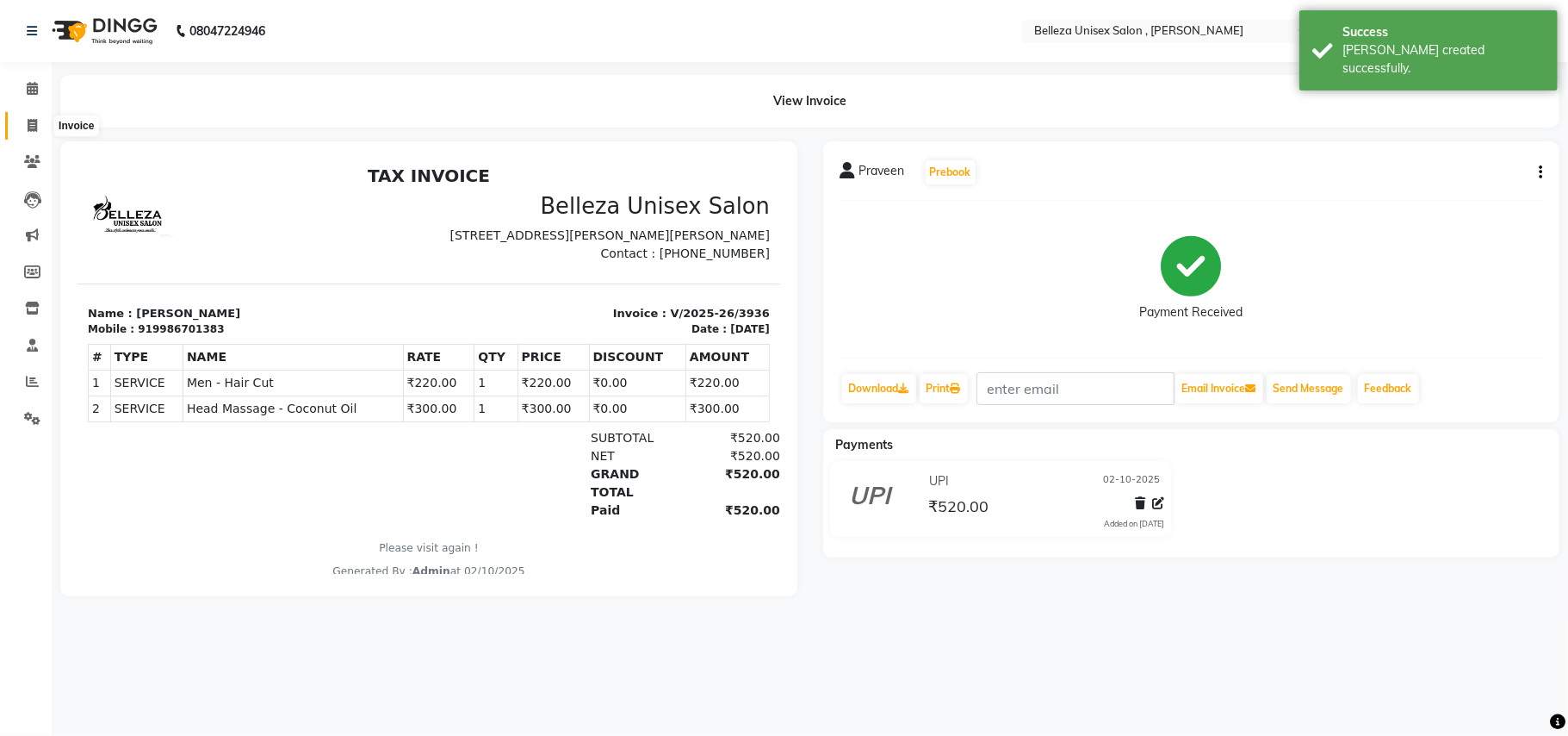
click at [33, 127] on icon at bounding box center [33, 125] width 9 height 13
select select "service"
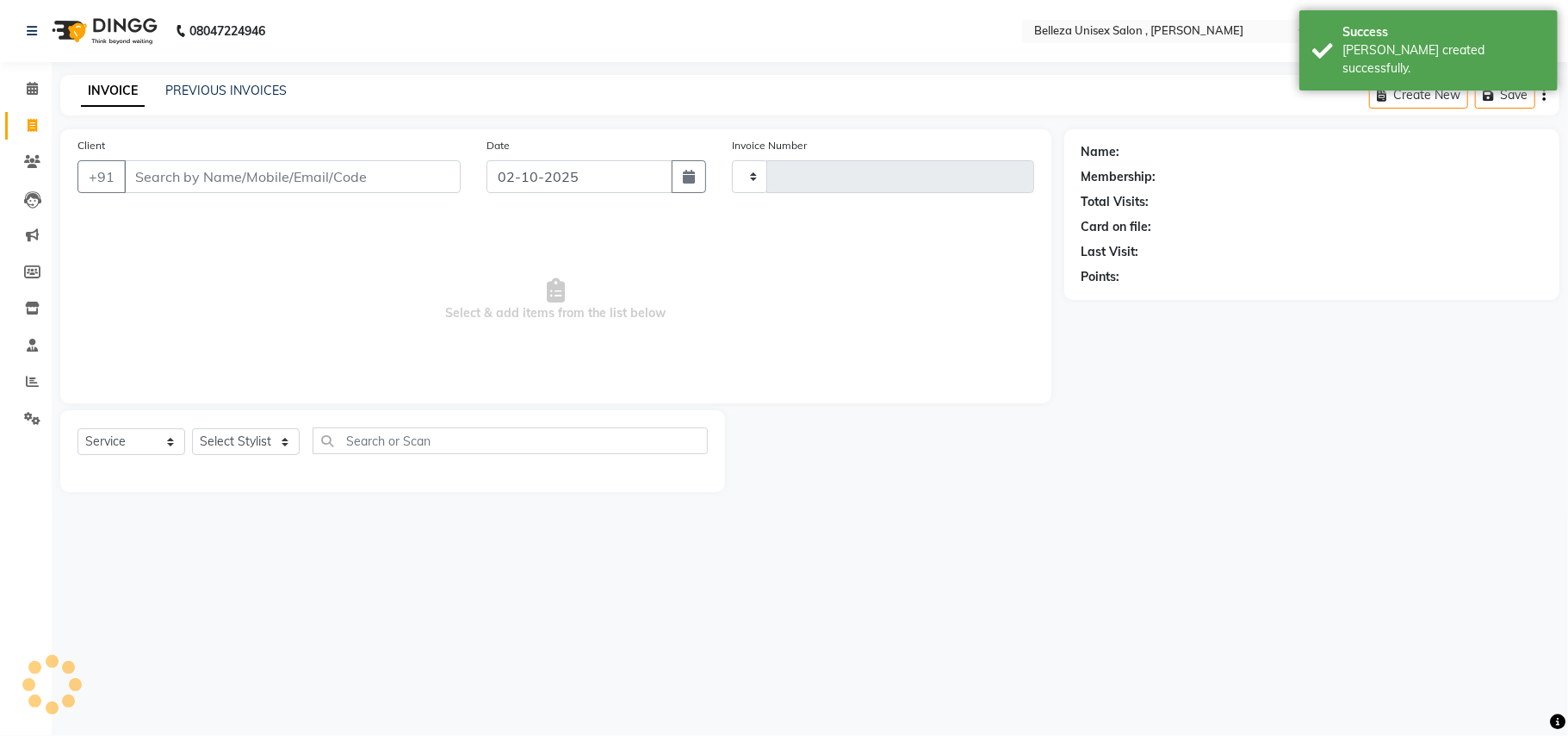
type input "3937"
select select "4047"
click at [428, 177] on input "Client" at bounding box center [292, 177] width 337 height 33
select select "product"
